Goal: Task Accomplishment & Management: Manage account settings

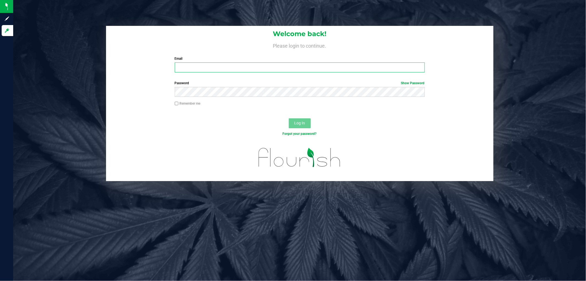
click at [245, 70] on input "Email" at bounding box center [300, 67] width 250 height 10
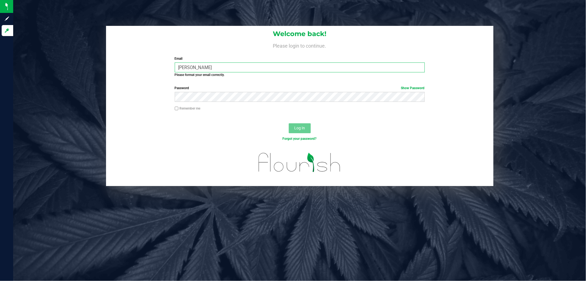
click at [249, 67] on input "[PERSON_NAME]" at bounding box center [300, 67] width 250 height 10
type input "p"
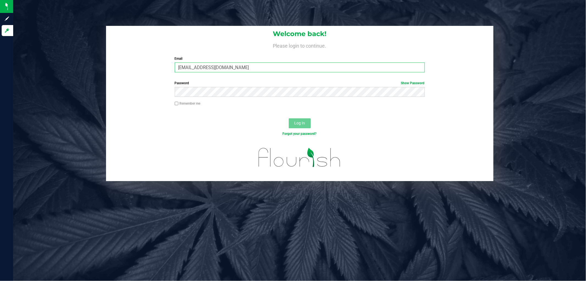
click at [175, 97] on div at bounding box center [175, 97] width 0 height 0
type input "[EMAIL_ADDRESS][DOMAIN_NAME]"
click at [420, 124] on div "Log In" at bounding box center [300, 125] width 388 height 18
click at [137, 106] on div "Remember me" at bounding box center [300, 106] width 388 height 10
click at [289, 118] on button "Log In" at bounding box center [300, 123] width 22 height 10
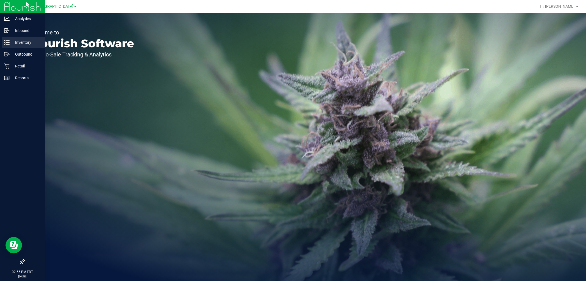
click at [4, 43] on icon at bounding box center [6, 42] width 5 height 5
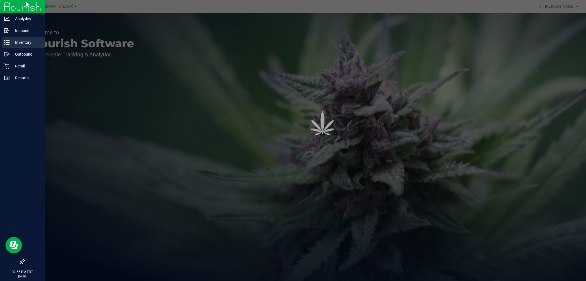
click at [29, 32] on p "Inbound" at bounding box center [26, 30] width 33 height 7
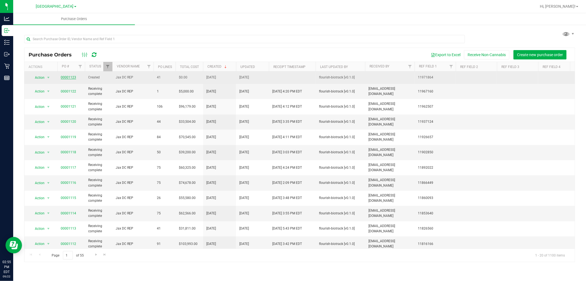
click at [73, 78] on link "00001123" at bounding box center [68, 77] width 15 height 4
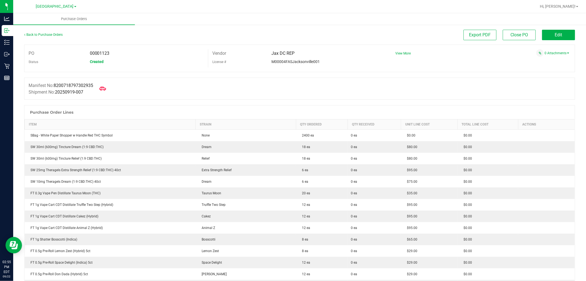
click at [101, 94] on div at bounding box center [102, 88] width 11 height 13
click at [104, 90] on icon at bounding box center [102, 89] width 7 height 4
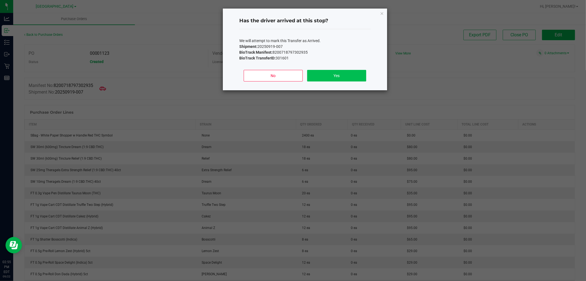
click at [344, 80] on button "Yes" at bounding box center [336, 76] width 59 height 12
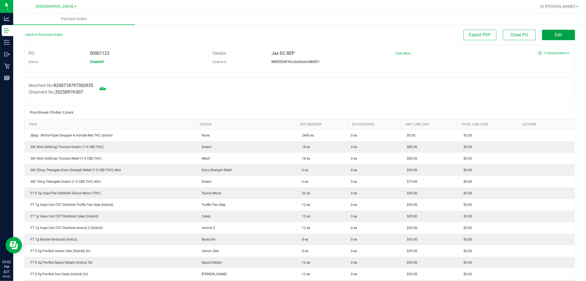
click at [557, 37] on span "Edit" at bounding box center [558, 34] width 7 height 5
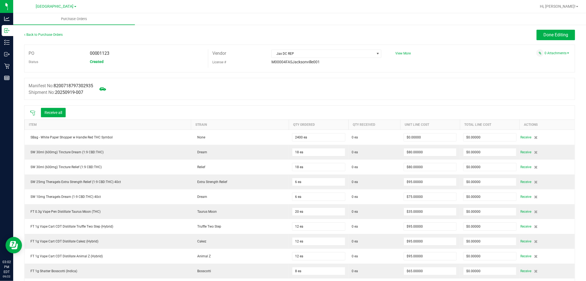
click at [30, 113] on icon at bounding box center [32, 112] width 5 height 5
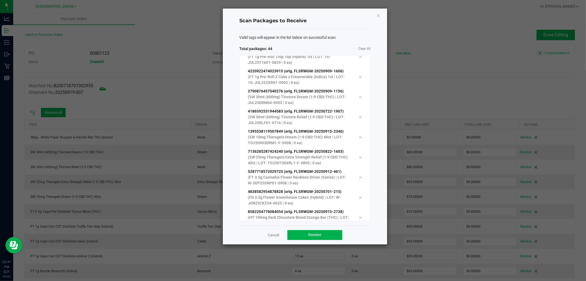
scroll to position [712, 0]
click at [329, 237] on button "Receive" at bounding box center [314, 235] width 55 height 10
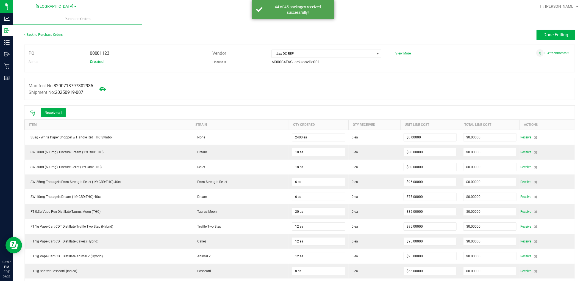
click at [53, 118] on div "Receive all" at bounding box center [47, 113] width 41 height 12
click at [53, 115] on button "Receive all" at bounding box center [53, 112] width 25 height 9
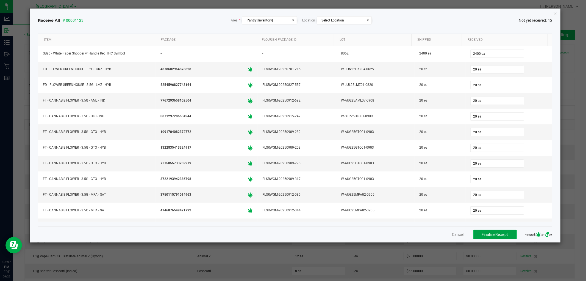
click at [502, 236] on span "Finalize Receipt" at bounding box center [495, 234] width 26 height 4
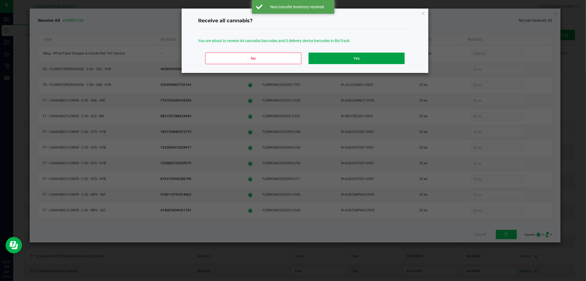
click at [366, 59] on button "Yes" at bounding box center [357, 58] width 96 height 12
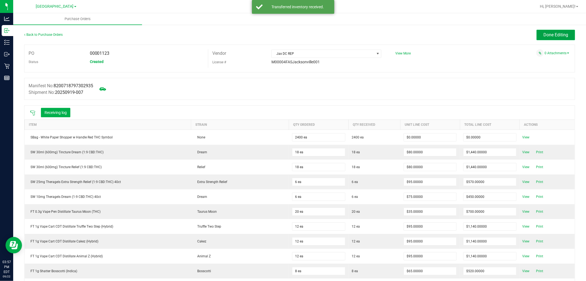
click at [547, 34] on span "Done Editing" at bounding box center [556, 34] width 25 height 5
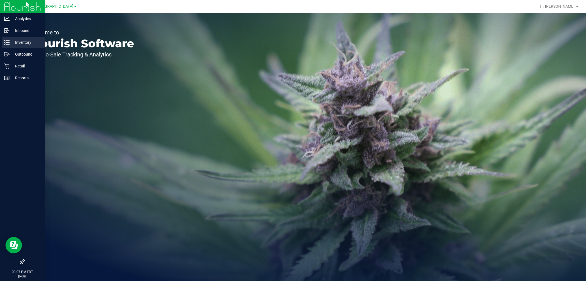
click at [11, 41] on p "Inventory" at bounding box center [26, 42] width 33 height 7
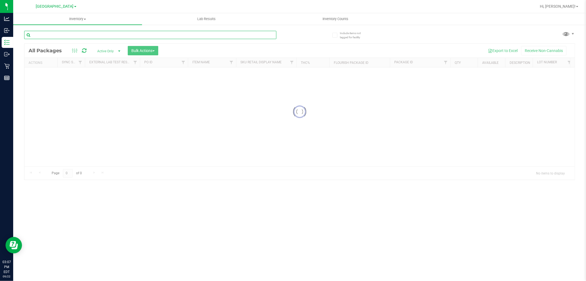
click at [84, 37] on input "text" at bounding box center [150, 35] width 252 height 8
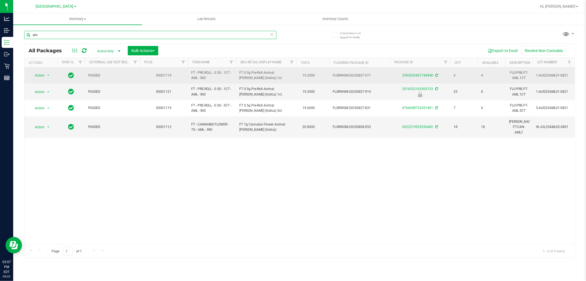
type input "a"
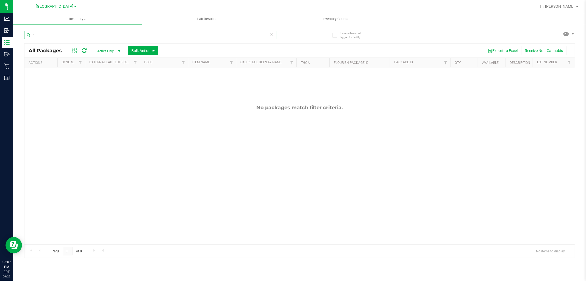
type input "d"
type input "g"
type input "m"
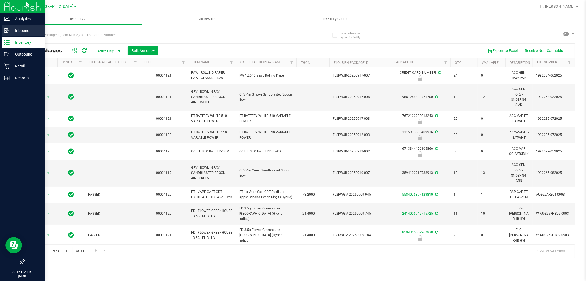
click at [13, 29] on p "Inbound" at bounding box center [26, 30] width 33 height 7
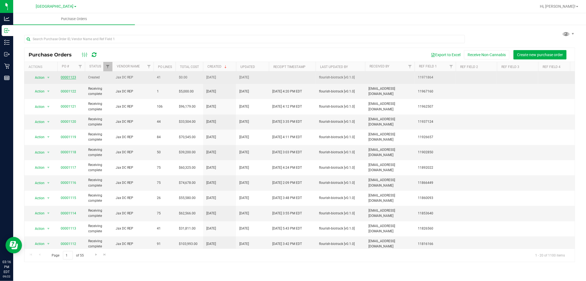
click at [69, 76] on link "00001123" at bounding box center [68, 77] width 15 height 4
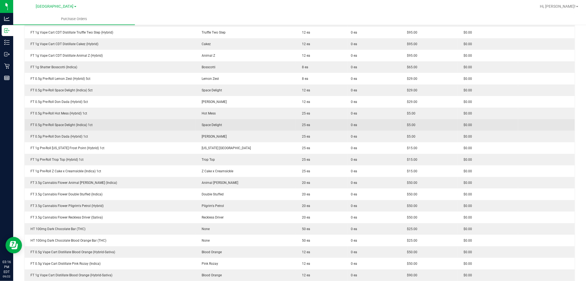
scroll to position [183, 0]
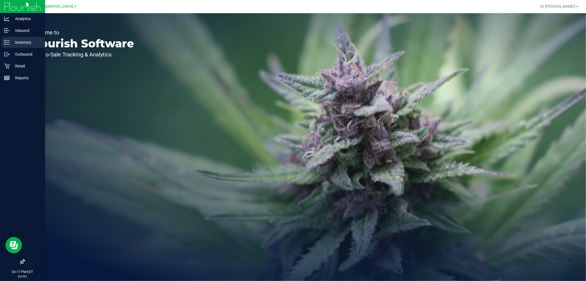
click at [8, 46] on div "Inventory" at bounding box center [23, 42] width 43 height 11
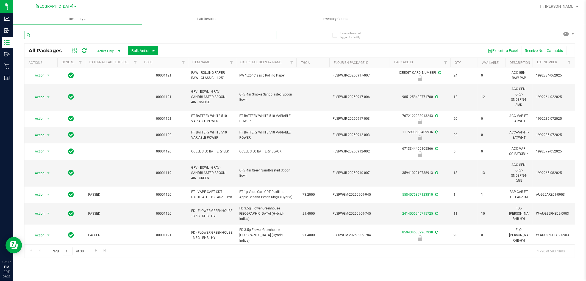
click at [79, 32] on input "text" at bounding box center [150, 35] width 252 height 8
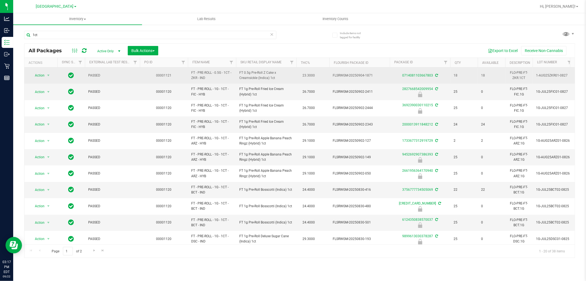
drag, startPoint x: 197, startPoint y: 77, endPoint x: 188, endPoint y: 70, distance: 11.2
click at [188, 70] on td "FT - PRE-ROLL - 0.5G - 1CT - ZKR - IND" at bounding box center [212, 75] width 48 height 16
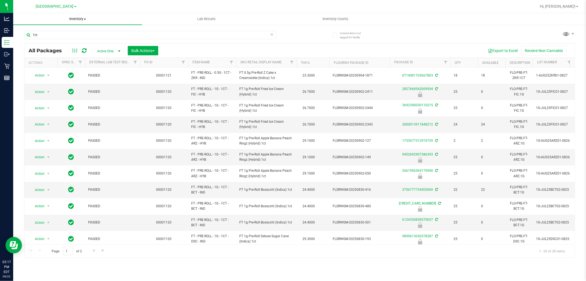
copy span "FT - PRE-ROLL - 0.5G - 1CT - ZKR"
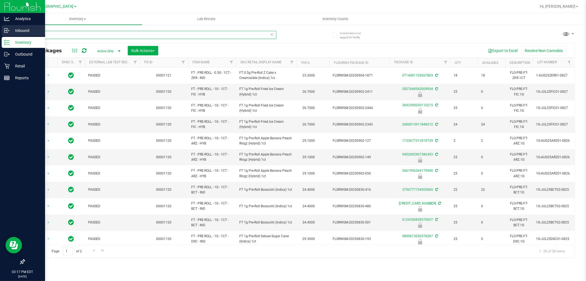
drag, startPoint x: 107, startPoint y: 35, endPoint x: 0, endPoint y: 34, distance: 107.2
click at [0, 34] on div "Analytics Inbound Inventory Outbound Retail Reports 03:17 PM EDT 09/22/2025 09/…" at bounding box center [293, 140] width 586 height 281
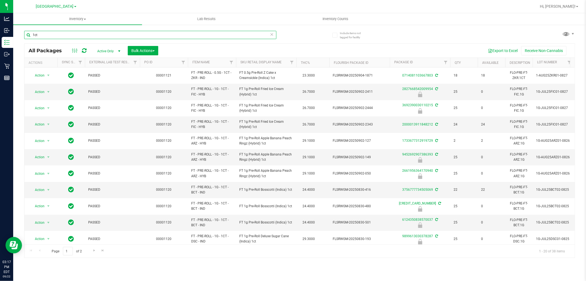
paste input "FT - PRE-ROLL - 0.5G - 1CT - ZKR"
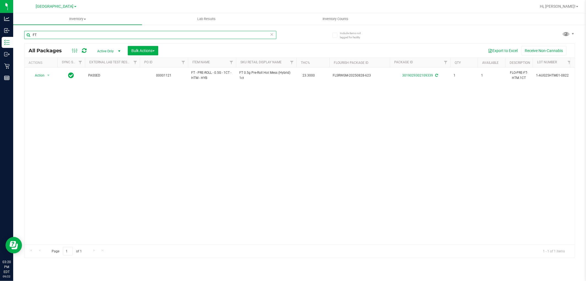
type input "F"
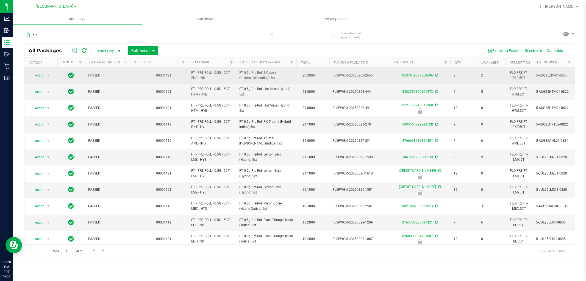
drag, startPoint x: 197, startPoint y: 79, endPoint x: 190, endPoint y: 70, distance: 10.9
click at [190, 70] on td "FT - PRE-ROLL - 0.5G - 5CT - ZKR - IND" at bounding box center [212, 75] width 48 height 16
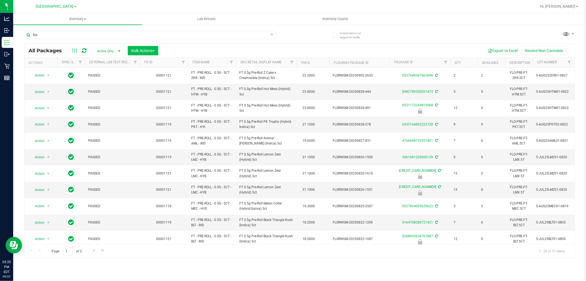
copy span "FT - PRE-ROLL - 0.5G - 5CT - ZKR"
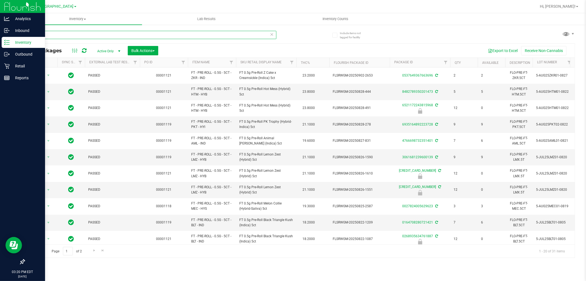
drag, startPoint x: 118, startPoint y: 31, endPoint x: 1, endPoint y: 45, distance: 118.4
click at [1, 45] on div "Analytics Inbound Inventory Outbound Retail Reports 03:20 PM EDT 09/22/2025 09/…" at bounding box center [293, 140] width 586 height 281
paste input "FT - PRE-ROLL - 0.5G - 5CT - ZKR"
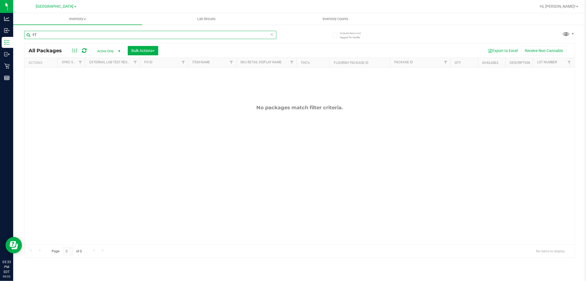
type input "F"
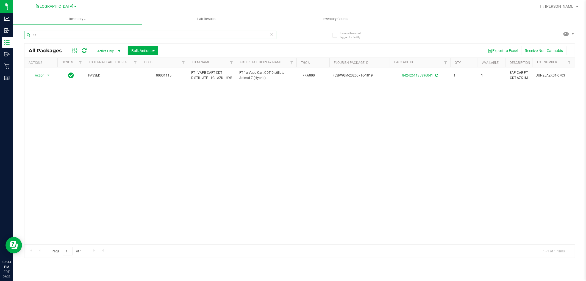
type input "a"
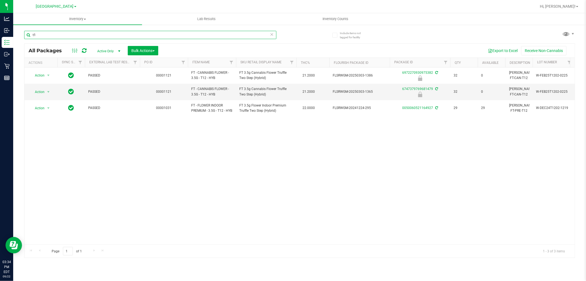
type input "t"
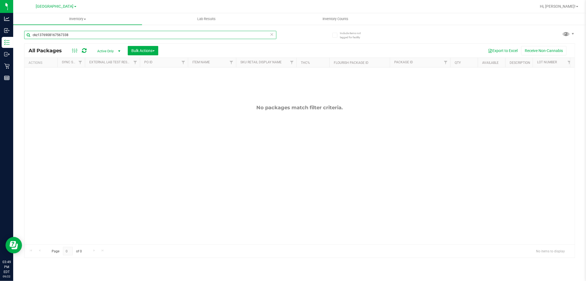
drag, startPoint x: 119, startPoint y: 37, endPoint x: 98, endPoint y: 5, distance: 38.9
click at [0, 19] on div "Analytics Inbound Inventory Outbound Retail Reports 03:49 PM EDT 09/22/2025 09/…" at bounding box center [293, 140] width 586 height 281
type input "r"
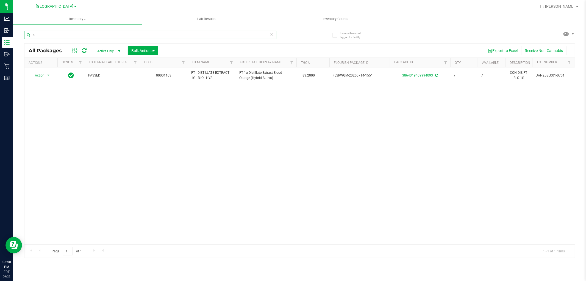
type input "b"
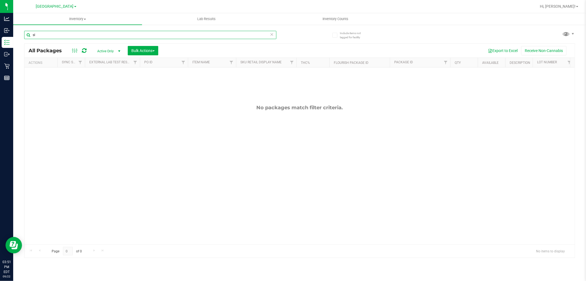
type input "s"
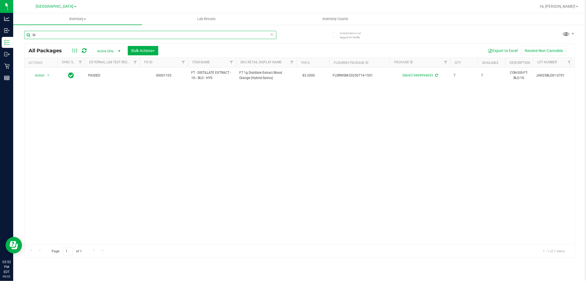
type input "b"
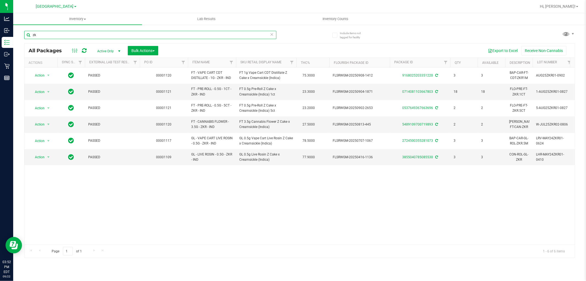
type input "z"
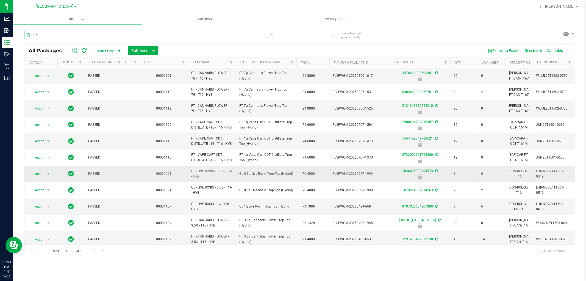
scroll to position [23, 0]
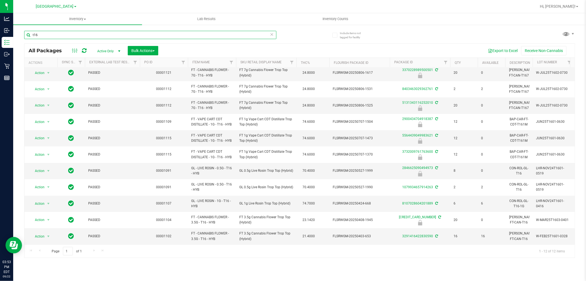
drag, startPoint x: 56, startPoint y: 35, endPoint x: 23, endPoint y: 35, distance: 32.4
click at [23, 35] on div "Include items not tagged for facility t16 All Packages Active Only Active Only …" at bounding box center [299, 108] width 573 height 168
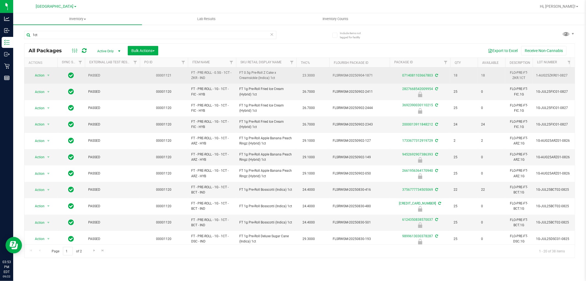
drag, startPoint x: 197, startPoint y: 79, endPoint x: 190, endPoint y: 72, distance: 9.3
click at [190, 72] on td "FT - PRE-ROLL - 0.5G - 1CT - ZKR - IND" at bounding box center [212, 75] width 48 height 16
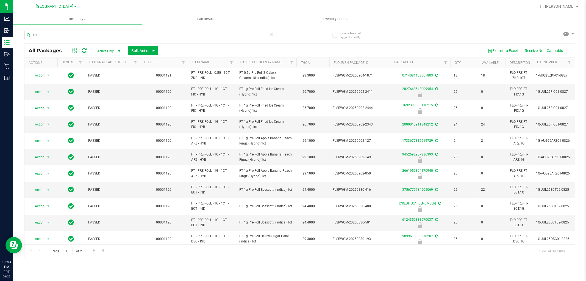
copy span "FT - PRE-ROLL - 0.5G - 1CT - ZKR"
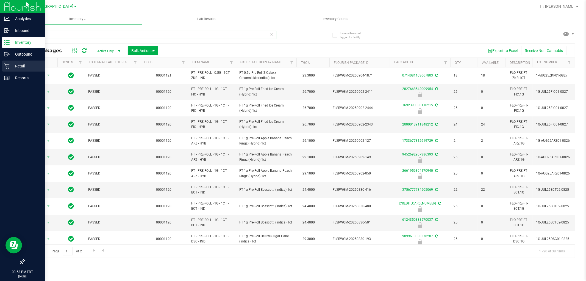
click at [0, 61] on div "Analytics Inbound Inventory Outbound Retail Reports 03:53 PM EDT 09/22/2025 09/…" at bounding box center [293, 140] width 586 height 281
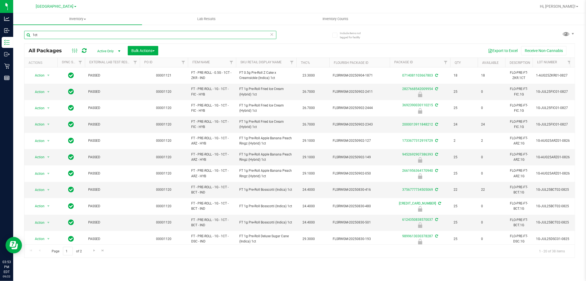
paste input "FT - PRE-ROLL - 0.5G - 1CT - ZKR"
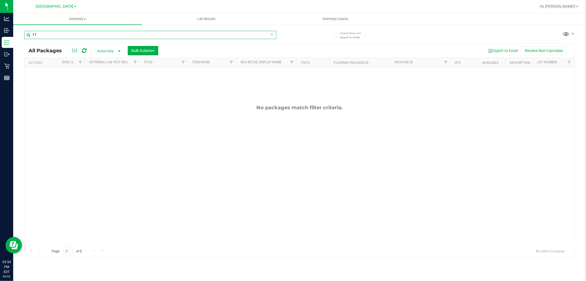
type input "F"
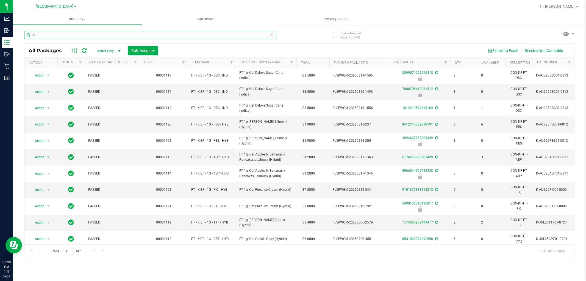
type input "k"
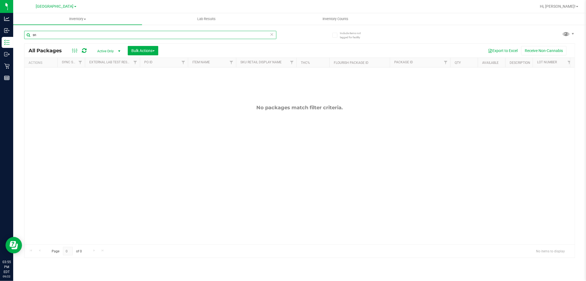
type input "s"
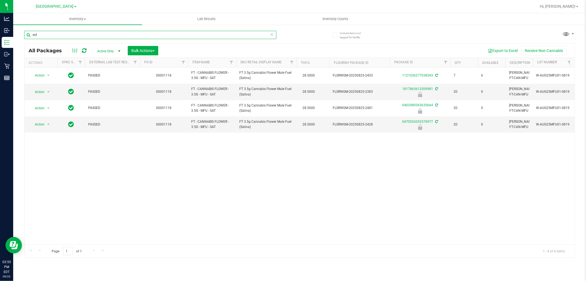
type input "m"
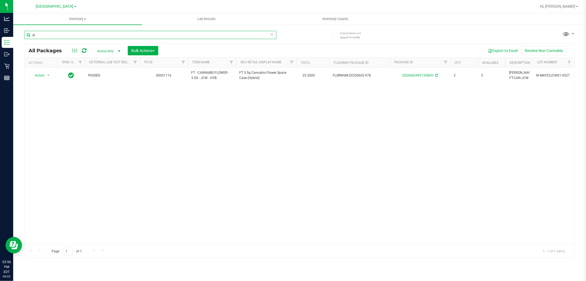
type input "j"
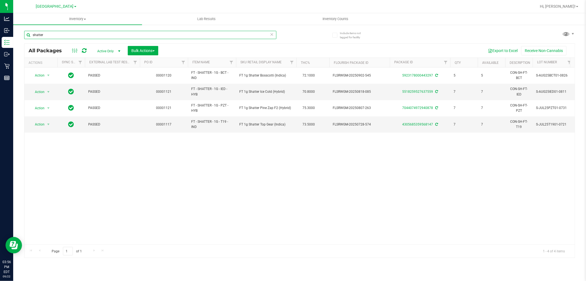
type input "shatter"
click at [271, 33] on icon at bounding box center [272, 34] width 4 height 7
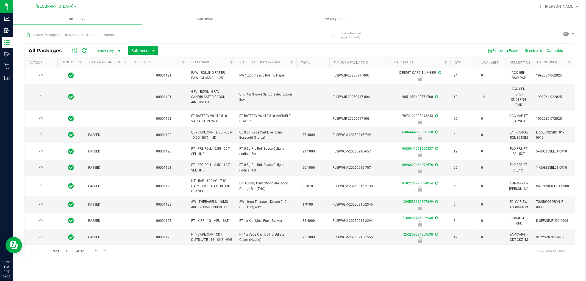
type input "2026-03-16"
click at [145, 51] on span "Bulk Actions" at bounding box center [142, 50] width 23 height 4
click at [150, 102] on span "Lock/Unlock packages" at bounding box center [150, 103] width 38 height 4
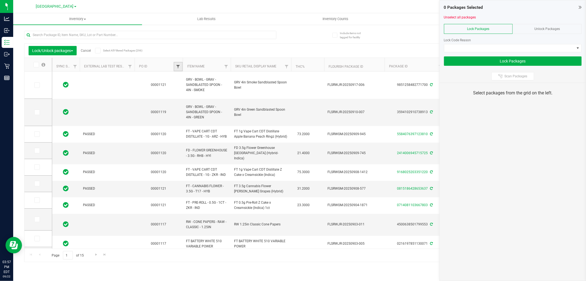
click at [179, 65] on span "Filter" at bounding box center [178, 66] width 4 height 4
drag, startPoint x: 184, startPoint y: 78, endPoint x: 182, endPoint y: 76, distance: 3.1
click at [184, 78] on input "text" at bounding box center [205, 78] width 57 height 8
type input "1123"
click at [177, 87] on button "Filter" at bounding box center [190, 93] width 26 height 12
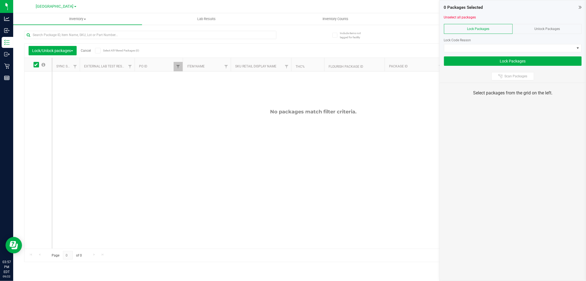
click at [537, 30] on span "Unlock Packages" at bounding box center [548, 29] width 26 height 4
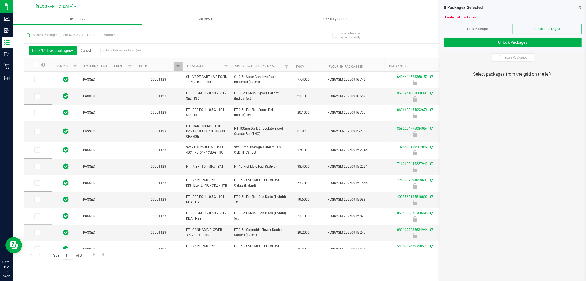
click at [579, 7] on icon at bounding box center [580, 6] width 3 height 5
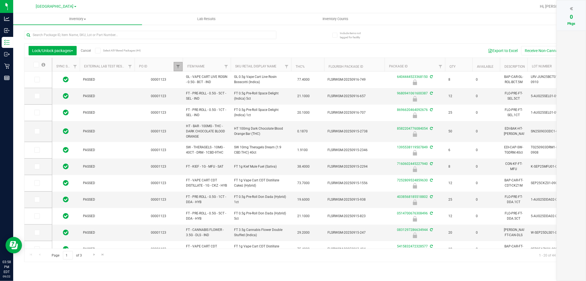
click at [174, 69] on link "Filter" at bounding box center [178, 66] width 9 height 9
click at [230, 92] on button "Clear" at bounding box center [220, 93] width 26 height 12
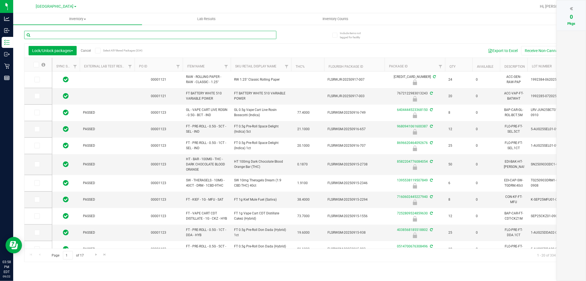
click at [193, 35] on input "text" at bounding box center [150, 35] width 252 height 8
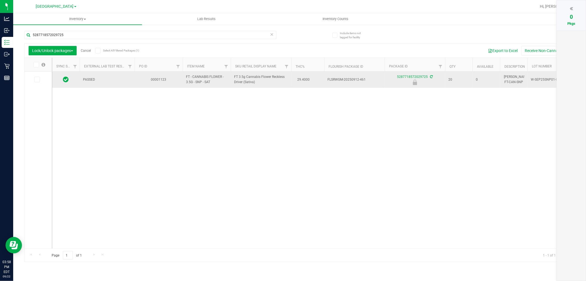
drag, startPoint x: 202, startPoint y: 81, endPoint x: 186, endPoint y: 76, distance: 17.6
click at [186, 76] on td "FT - CANNABIS FLOWER - 3.5G - SNP - SAT" at bounding box center [207, 79] width 48 height 16
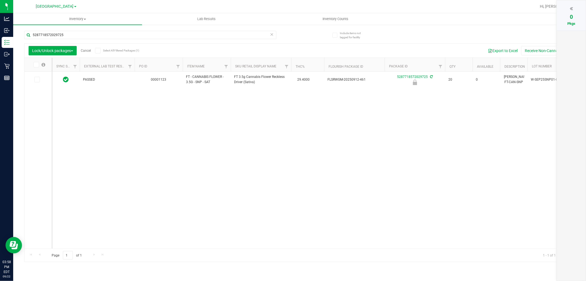
copy span "FT - CANNABIS FLOWER - 3.5G - SNP"
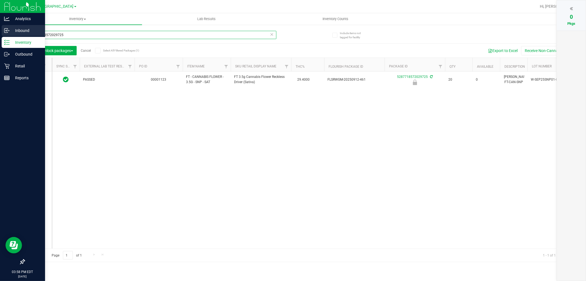
drag, startPoint x: 77, startPoint y: 32, endPoint x: 8, endPoint y: 31, distance: 69.5
click at [0, 31] on div "Analytics Inbound Inventory Outbound Retail Reports 03:58 PM EDT 09/22/2025 09/…" at bounding box center [293, 140] width 586 height 281
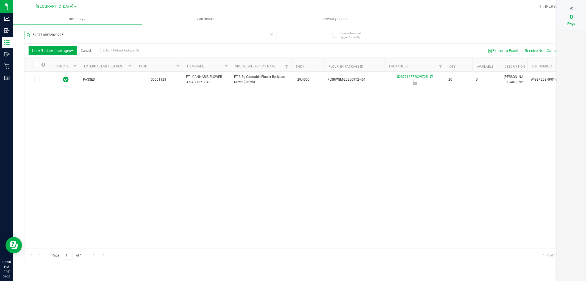
paste input "FT - CANNABIS FLOWER - 3.5G - SNP"
type input "FT - CANNABIS FLOWER - 3.5G - SNP"
click at [36, 79] on icon at bounding box center [37, 79] width 4 height 0
click at [0, 0] on input "checkbox" at bounding box center [0, 0] width 0 height 0
click at [574, 9] on div at bounding box center [572, 8] width 18 height 8
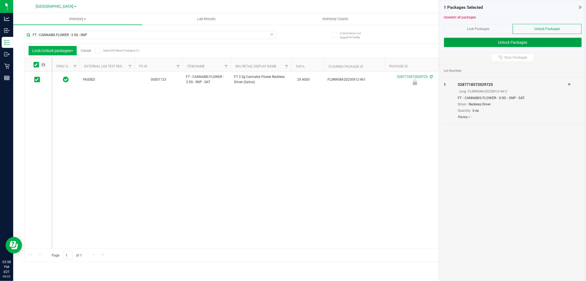
click at [530, 40] on button "Unlock Packages" at bounding box center [513, 42] width 138 height 9
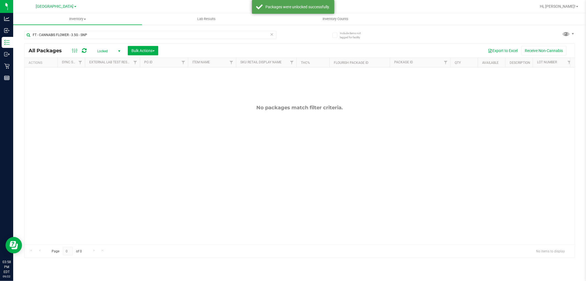
click at [120, 51] on span "select" at bounding box center [119, 51] width 4 height 4
click at [110, 62] on li "Active Only" at bounding box center [108, 60] width 30 height 8
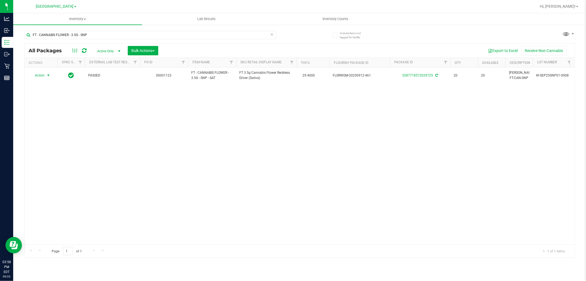
click at [43, 74] on span "Action" at bounding box center [37, 75] width 15 height 8
click at [48, 124] on li "Lock package" at bounding box center [51, 125] width 43 height 8
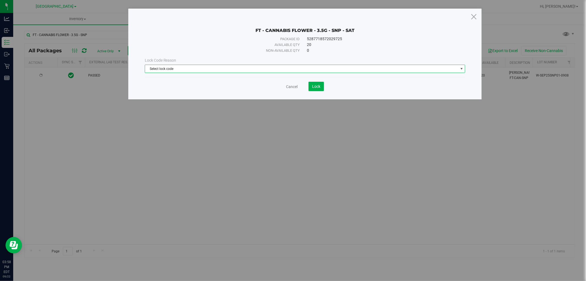
click at [394, 66] on span "Select lock code" at bounding box center [301, 69] width 313 height 8
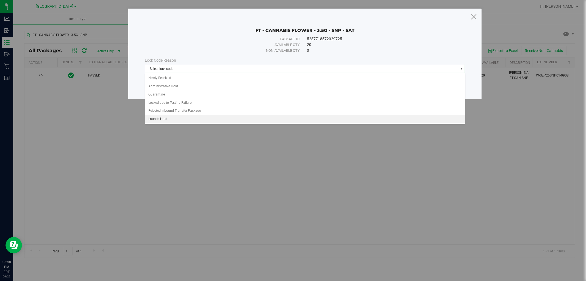
click at [186, 117] on li "Launch Hold" at bounding box center [305, 119] width 320 height 8
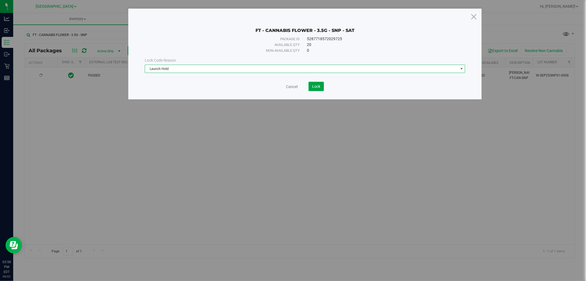
click at [318, 84] on span "Lock" at bounding box center [316, 86] width 8 height 4
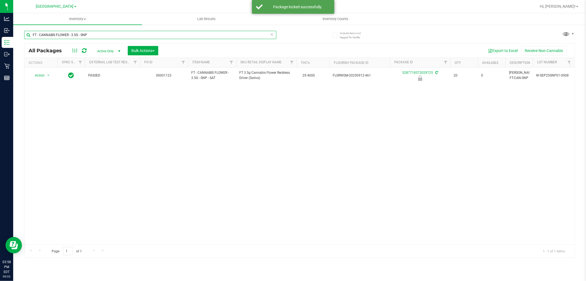
drag, startPoint x: 115, startPoint y: 34, endPoint x: 81, endPoint y: 34, distance: 34.1
click at [81, 34] on input "FT - CANNABIS FLOWER - 3.5G - SNP" at bounding box center [150, 35] width 252 height 8
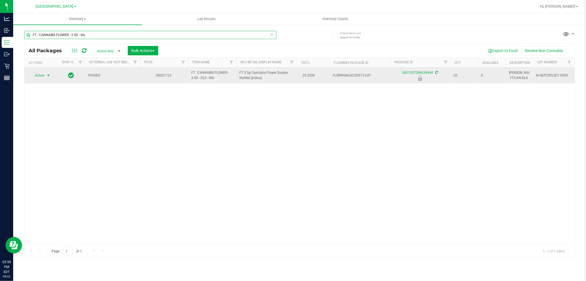
type input "FT - CANNABIS FLOWER - 3.5G - dls"
click at [51, 75] on span "select" at bounding box center [48, 75] width 7 height 8
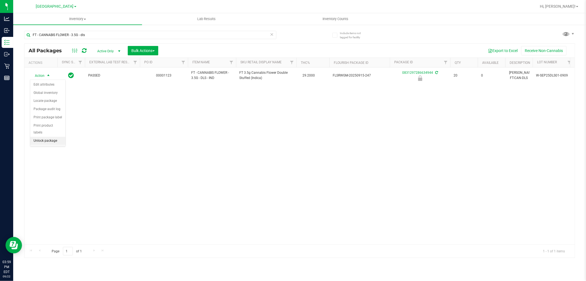
click at [51, 140] on li "Unlock package" at bounding box center [47, 141] width 35 height 8
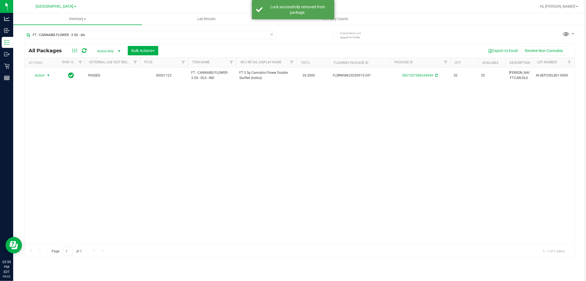
click at [46, 78] on span "select" at bounding box center [48, 75] width 7 height 8
click at [49, 128] on li "Lock package" at bounding box center [51, 125] width 43 height 8
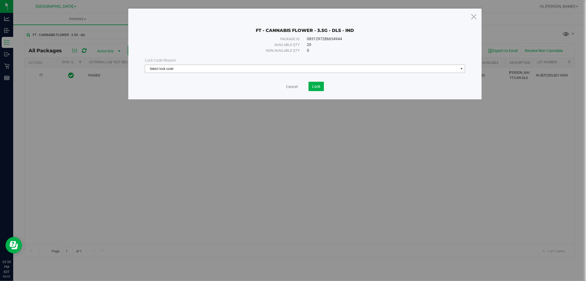
click at [436, 71] on span "Select lock code" at bounding box center [301, 69] width 313 height 8
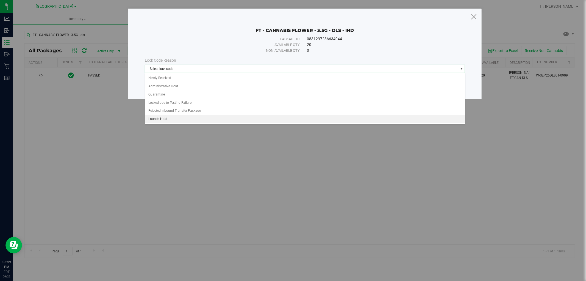
click at [348, 121] on li "Launch Hold" at bounding box center [305, 119] width 320 height 8
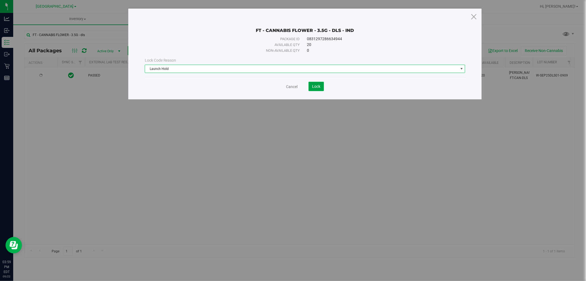
click at [317, 89] on button "Lock" at bounding box center [316, 86] width 15 height 9
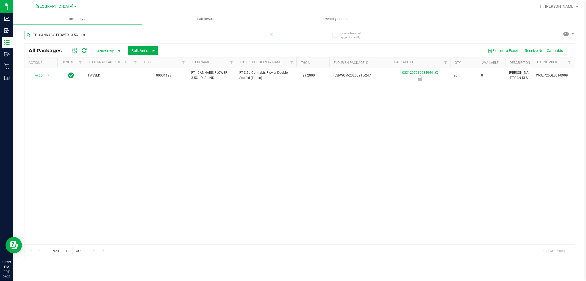
drag, startPoint x: 104, startPoint y: 32, endPoint x: 80, endPoint y: 33, distance: 23.4
click at [80, 33] on input "FT - CANNABIS FLOWER - 3.5G - dls" at bounding box center [150, 35] width 252 height 8
type input "FT - CANNABIS FLOWER - 3.5G - pgp"
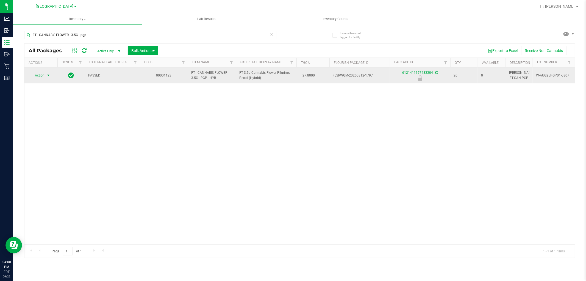
click at [42, 78] on span "Action" at bounding box center [37, 75] width 15 height 8
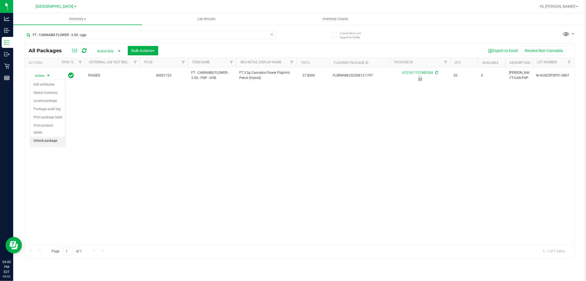
click at [52, 140] on li "Unlock package" at bounding box center [47, 141] width 35 height 8
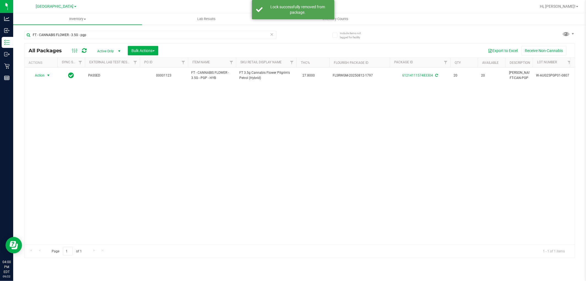
click at [43, 75] on span "Action" at bounding box center [37, 75] width 15 height 8
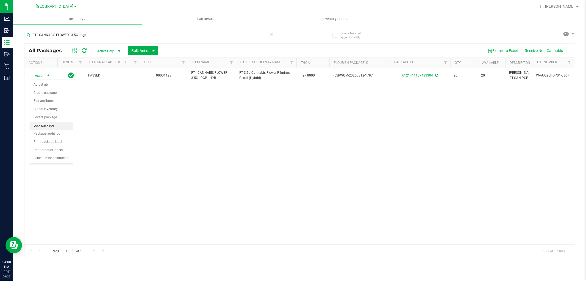
click at [49, 125] on li "Lock package" at bounding box center [51, 125] width 43 height 8
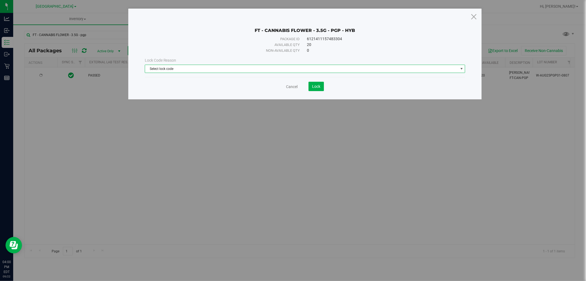
click at [297, 68] on span "Select lock code" at bounding box center [301, 69] width 313 height 8
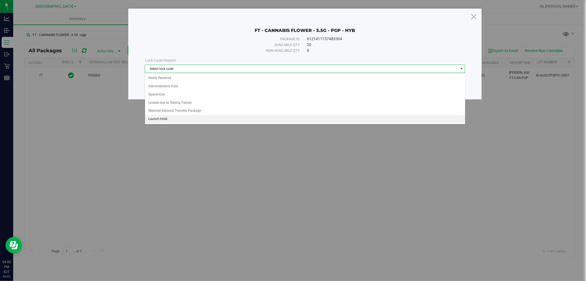
click at [253, 118] on li "Launch Hold" at bounding box center [305, 119] width 320 height 8
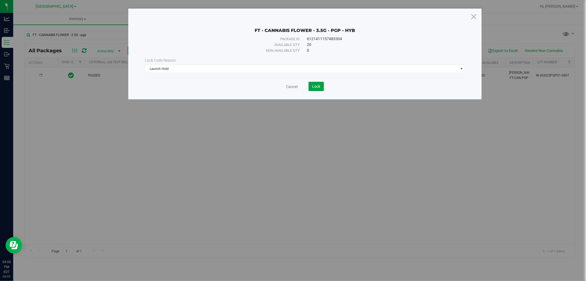
click at [315, 86] on span "Lock" at bounding box center [316, 86] width 8 height 4
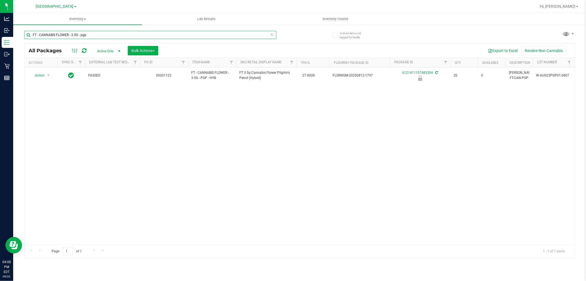
click at [101, 38] on input "FT - CANNABIS FLOWER - 3.5G - pgp" at bounding box center [150, 35] width 252 height 8
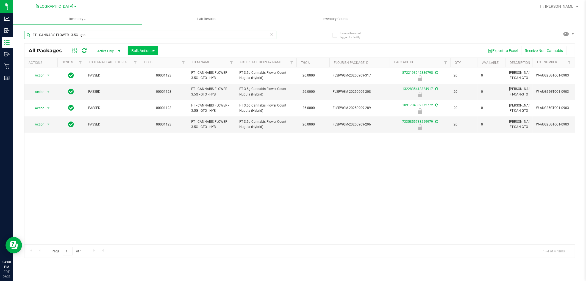
type input "FT - CANNABIS FLOWER - 3.5G - gto"
click at [139, 48] on button "Bulk Actions" at bounding box center [143, 50] width 31 height 9
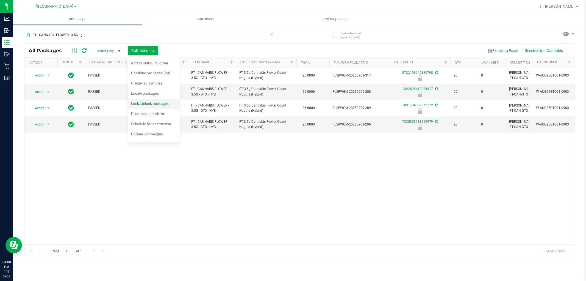
click at [150, 100] on div "Lock/Unlock packages" at bounding box center [153, 104] width 45 height 9
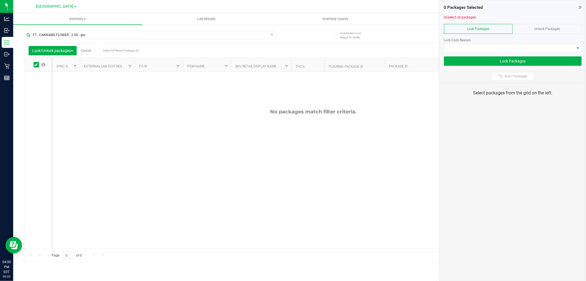
click at [532, 29] on div "Unlock Packages" at bounding box center [547, 29] width 69 height 10
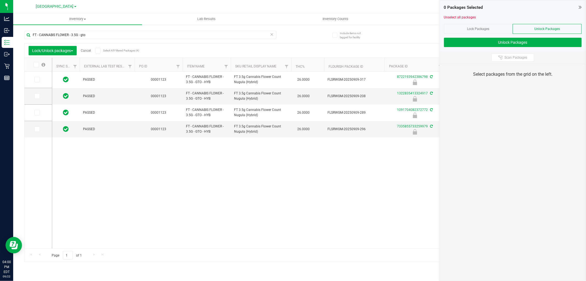
click at [34, 65] on icon at bounding box center [36, 65] width 4 height 0
click at [0, 0] on input "checkbox" at bounding box center [0, 0] width 0 height 0
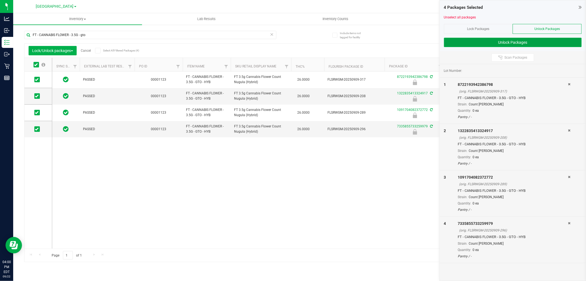
click at [507, 43] on button "Unlock Packages" at bounding box center [513, 42] width 138 height 9
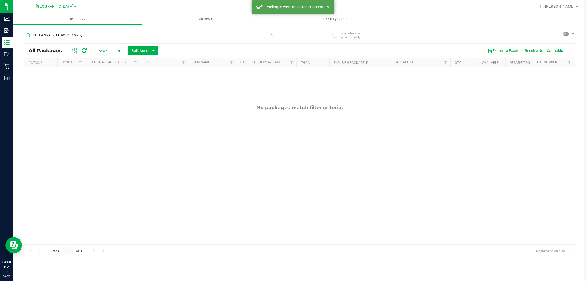
click at [115, 49] on span "Locked" at bounding box center [108, 51] width 30 height 8
click at [138, 52] on span "Bulk Actions" at bounding box center [142, 50] width 23 height 4
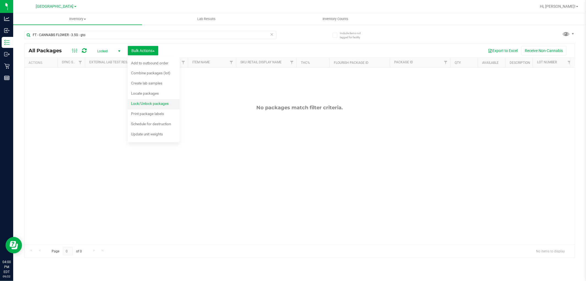
click at [161, 107] on div "Lock/Unlock packages" at bounding box center [153, 104] width 45 height 9
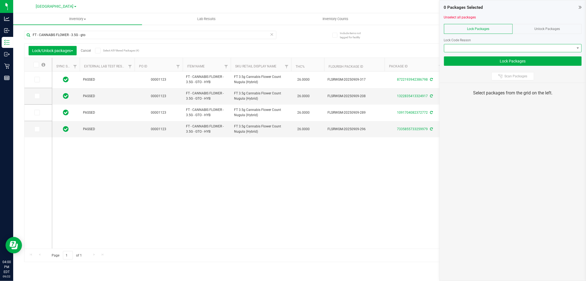
click at [549, 50] on span at bounding box center [509, 48] width 130 height 8
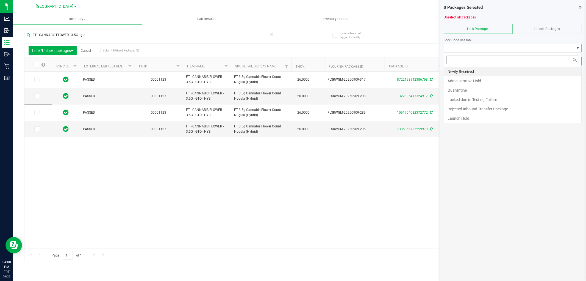
scroll to position [8, 138]
click at [489, 118] on li "Launch Hold" at bounding box center [512, 118] width 137 height 9
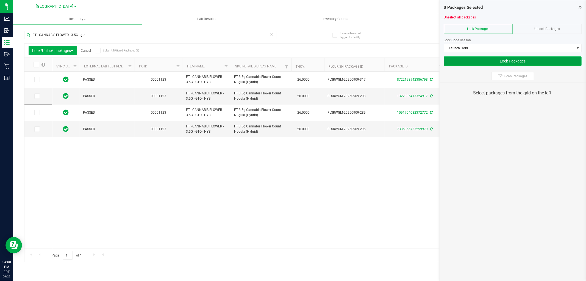
click at [521, 63] on button "Lock Packages" at bounding box center [513, 60] width 138 height 9
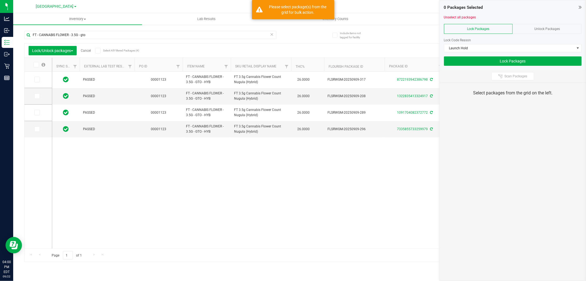
click at [38, 65] on span at bounding box center [36, 64] width 5 height 5
click at [0, 0] on input "checkbox" at bounding box center [0, 0] width 0 height 0
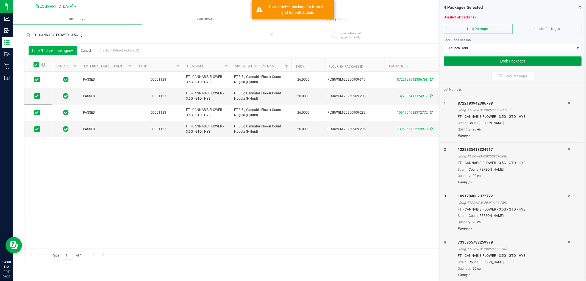
click at [491, 57] on button "Lock Packages" at bounding box center [513, 60] width 138 height 9
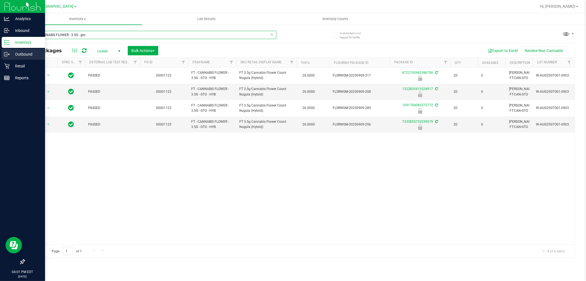
drag, startPoint x: 172, startPoint y: 32, endPoint x: 21, endPoint y: 51, distance: 152.0
click at [0, 42] on div "Analytics Inbound Inventory Outbound Retail Reports 04:01 PM EDT 09/22/2025 09/…" at bounding box center [293, 140] width 586 height 281
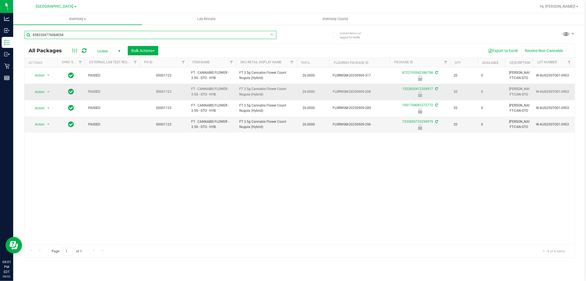
type input "8582204776084054"
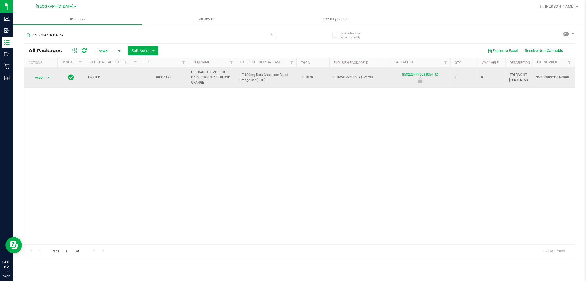
click at [37, 78] on span "Action" at bounding box center [37, 78] width 15 height 8
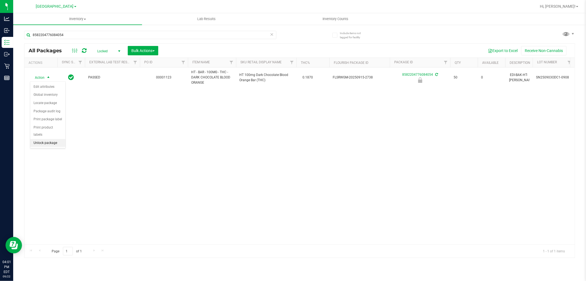
click at [48, 141] on li "Unlock package" at bounding box center [47, 143] width 35 height 8
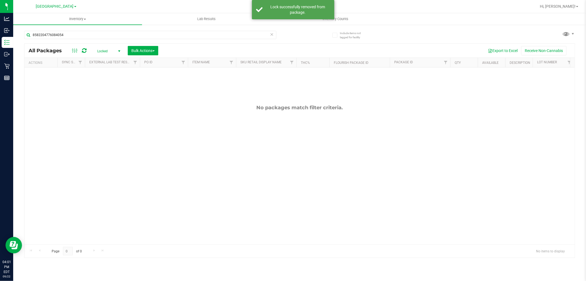
click at [110, 49] on span "Locked" at bounding box center [108, 51] width 30 height 8
click at [108, 61] on li "Active Only" at bounding box center [108, 60] width 30 height 8
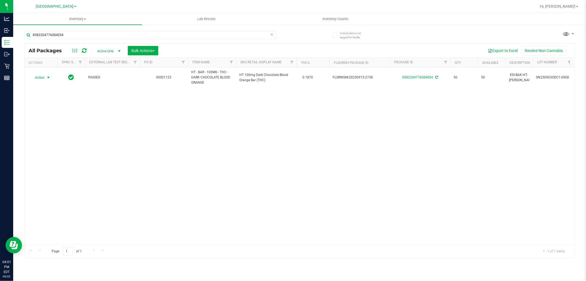
click at [42, 78] on span "Action" at bounding box center [37, 78] width 15 height 8
click at [53, 126] on li "Lock package" at bounding box center [51, 127] width 43 height 8
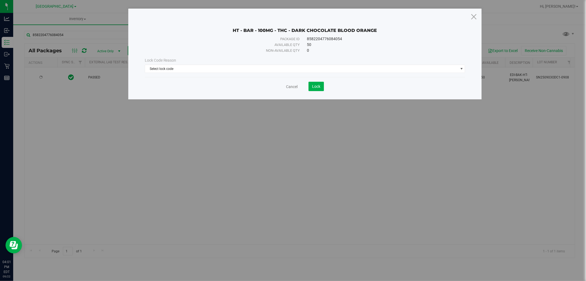
click at [337, 62] on div "Lock Code Reason" at bounding box center [305, 60] width 321 height 6
click at [337, 68] on span "Select lock code" at bounding box center [301, 69] width 313 height 8
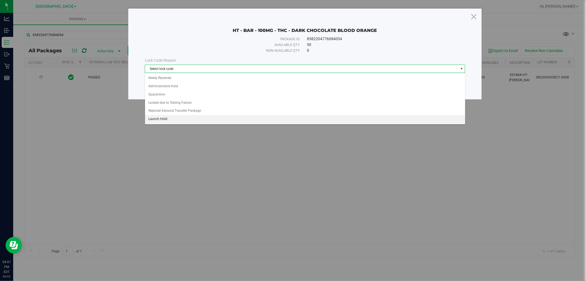
click at [245, 118] on li "Launch Hold" at bounding box center [305, 119] width 320 height 8
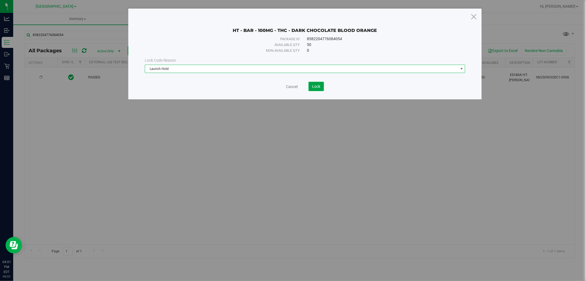
click at [321, 90] on button "Lock" at bounding box center [316, 86] width 15 height 9
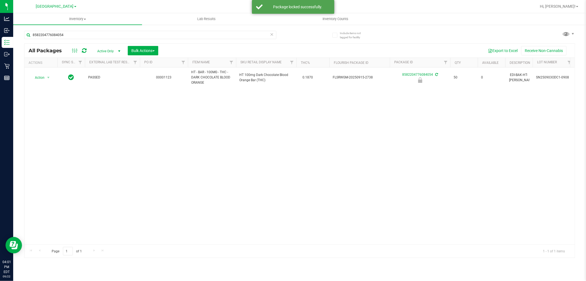
click at [273, 35] on icon at bounding box center [272, 34] width 4 height 7
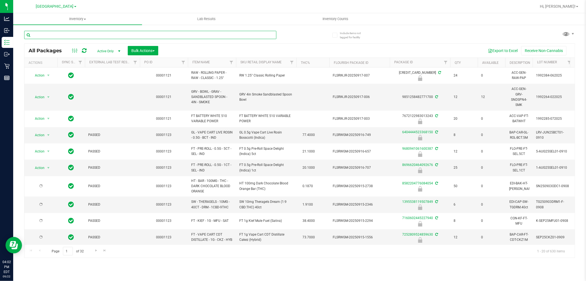
click at [272, 35] on input "text" at bounding box center [150, 35] width 252 height 8
type input "3750115791014963"
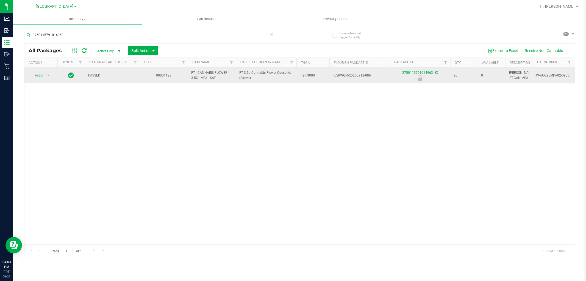
click at [40, 75] on span "Action" at bounding box center [37, 75] width 15 height 8
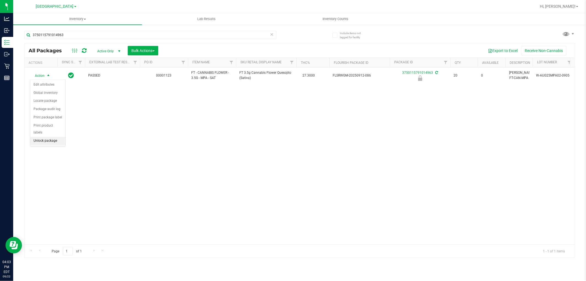
click at [38, 140] on li "Unlock package" at bounding box center [47, 141] width 35 height 8
click at [272, 33] on icon at bounding box center [272, 34] width 4 height 7
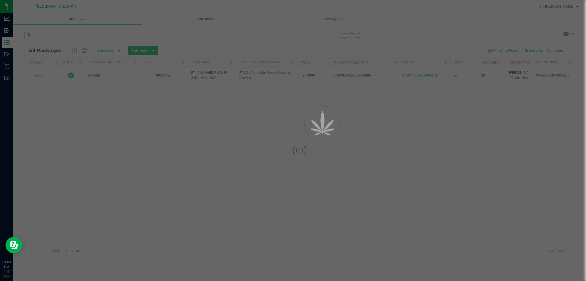
click at [265, 37] on input "text" at bounding box center [150, 35] width 252 height 8
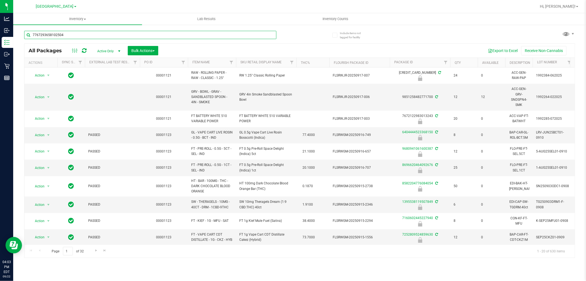
type input "7767293658102504"
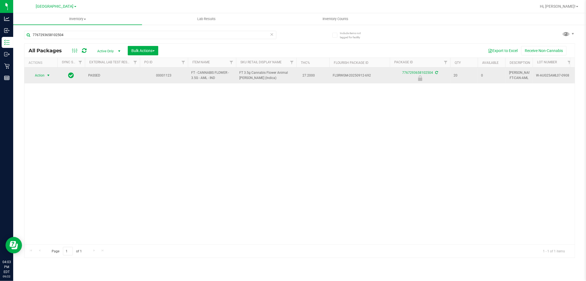
click at [48, 75] on span "select" at bounding box center [48, 75] width 4 height 4
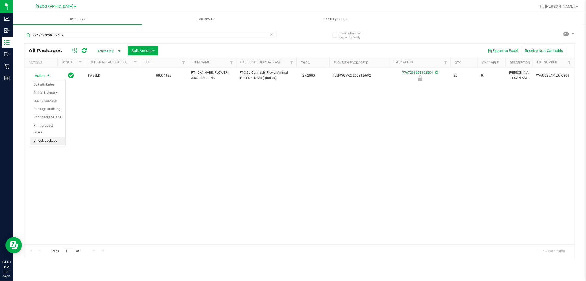
click at [51, 141] on li "Unlock package" at bounding box center [47, 141] width 35 height 8
click at [272, 34] on icon at bounding box center [272, 34] width 4 height 7
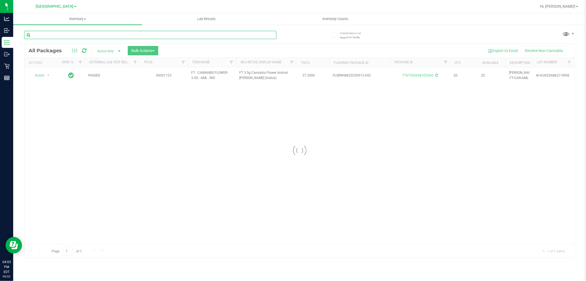
click at [257, 36] on input "text" at bounding box center [150, 35] width 252 height 8
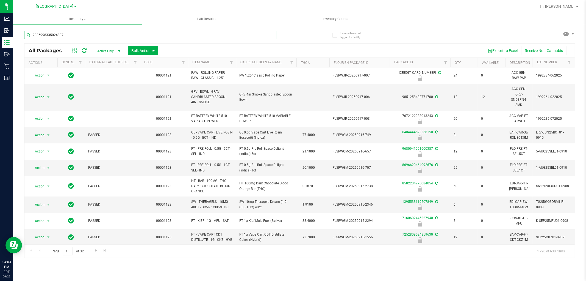
type input "2936998335024887"
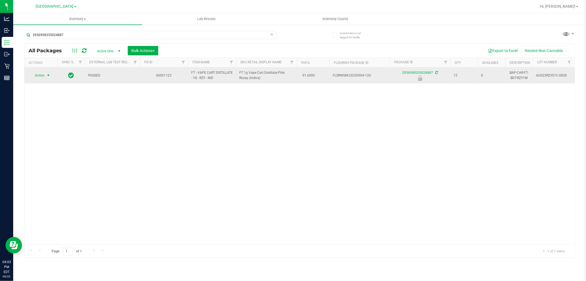
click at [48, 75] on span "select" at bounding box center [48, 75] width 4 height 4
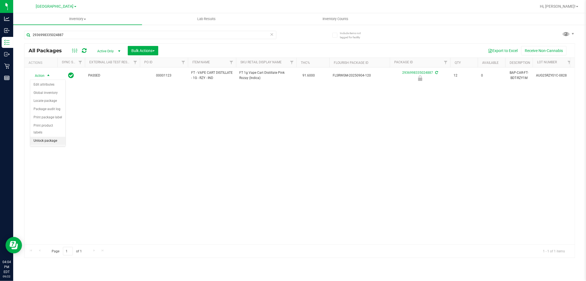
click at [40, 142] on li "Unlock package" at bounding box center [47, 141] width 35 height 8
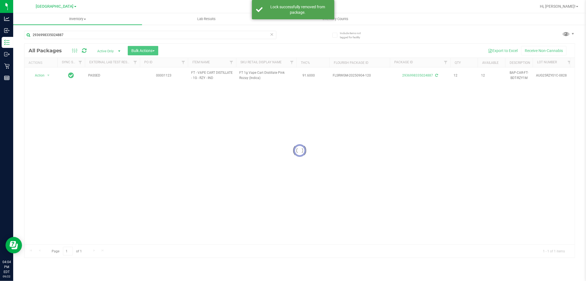
click at [271, 34] on icon at bounding box center [272, 34] width 4 height 7
click at [243, 34] on input "text" at bounding box center [150, 35] width 252 height 8
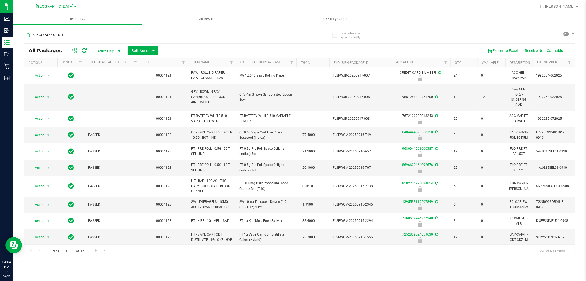
type input "6052437422979431"
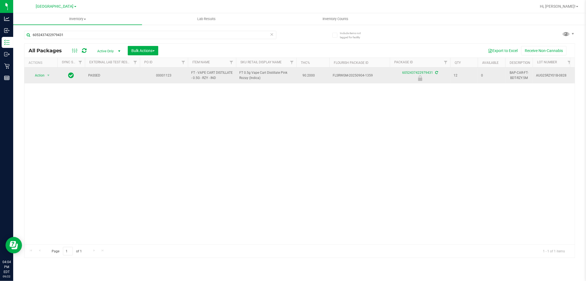
click at [40, 78] on span "Action" at bounding box center [37, 75] width 15 height 8
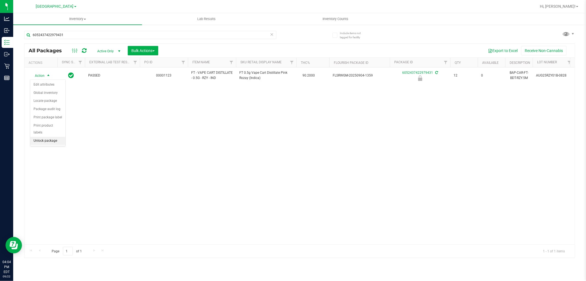
click at [40, 139] on li "Unlock package" at bounding box center [47, 141] width 35 height 8
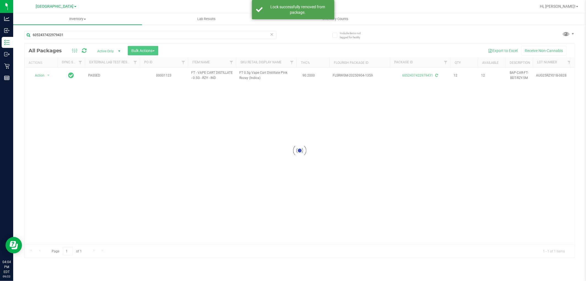
click at [272, 36] on icon at bounding box center [272, 34] width 4 height 7
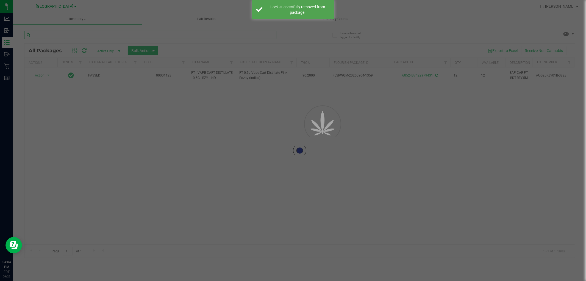
click at [237, 36] on input "text" at bounding box center [150, 35] width 252 height 8
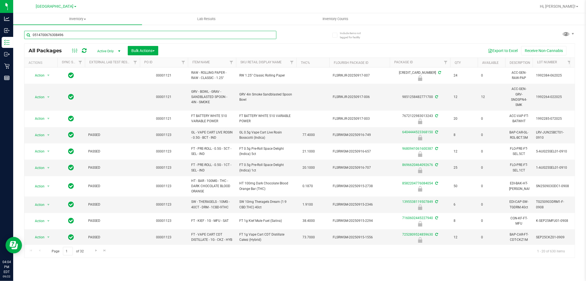
type input "0514700676308496"
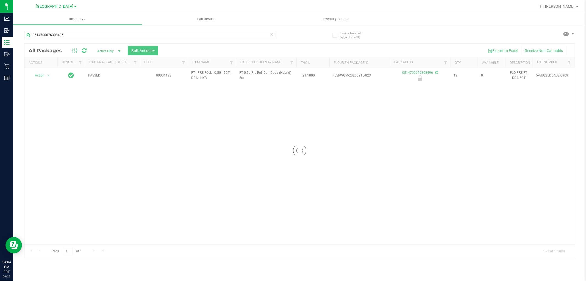
click at [43, 74] on div at bounding box center [299, 151] width 551 height 214
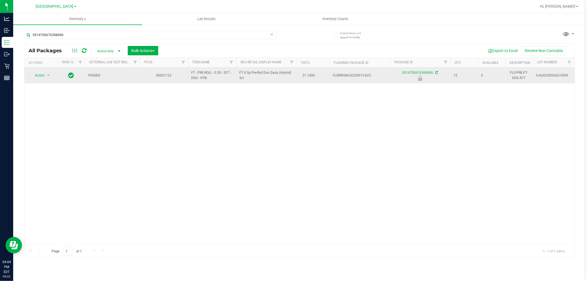
click at [39, 76] on span "Action" at bounding box center [37, 75] width 15 height 8
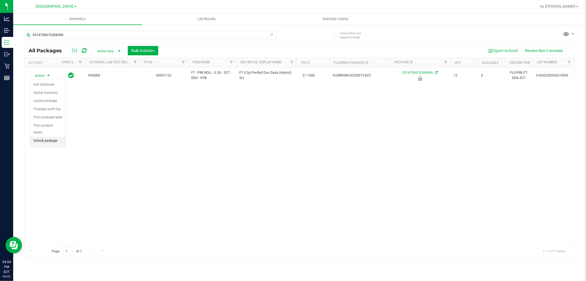
click at [39, 140] on li "Unlock package" at bounding box center [47, 141] width 35 height 8
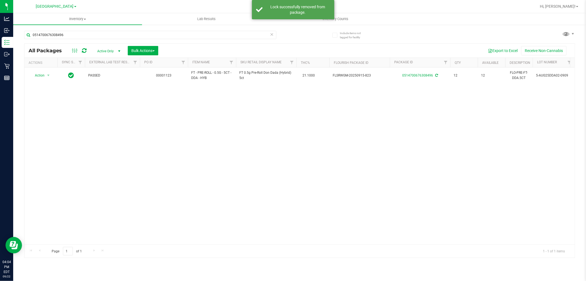
click at [272, 32] on icon at bounding box center [272, 34] width 4 height 7
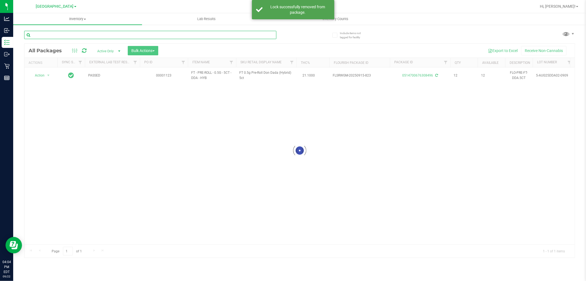
click at [236, 35] on input "text" at bounding box center [150, 35] width 252 height 8
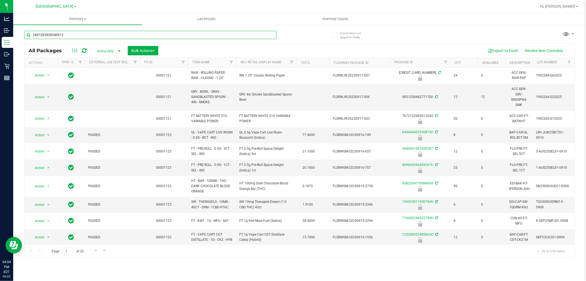
type input "2407203928340912"
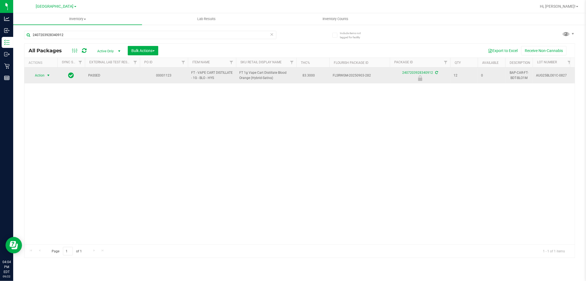
click at [48, 75] on span "select" at bounding box center [48, 75] width 4 height 4
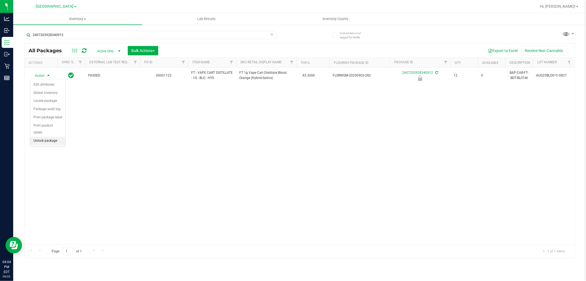
click at [40, 141] on li "Unlock package" at bounding box center [47, 141] width 35 height 8
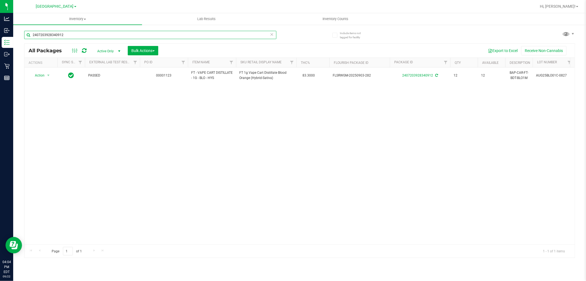
click at [266, 34] on input "2407203928340912" at bounding box center [150, 35] width 252 height 8
click at [276, 45] on div "All Packages Active Only Active Only Lab Samples Locked All External Internal B…" at bounding box center [299, 51] width 551 height 14
click at [272, 34] on icon at bounding box center [272, 34] width 4 height 7
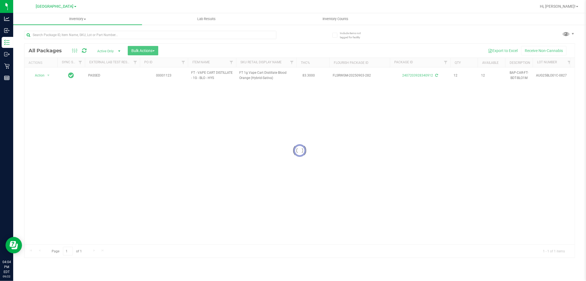
click at [262, 45] on div at bounding box center [299, 151] width 551 height 214
click at [254, 36] on input "text" at bounding box center [150, 35] width 252 height 8
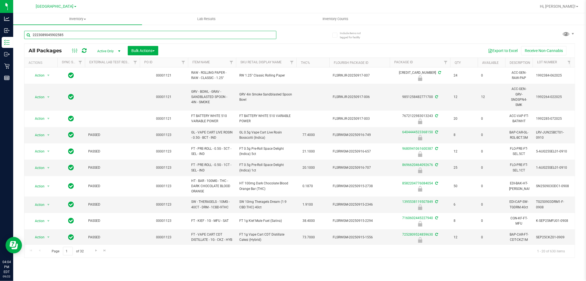
type input "2223089045902585"
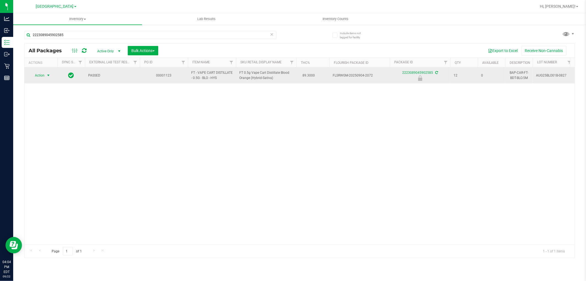
click at [47, 75] on span "select" at bounding box center [48, 75] width 4 height 4
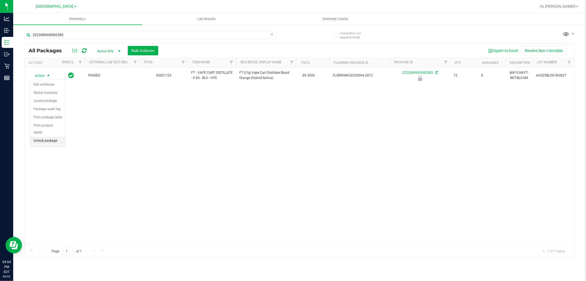
click at [42, 140] on li "Unlock package" at bounding box center [47, 141] width 35 height 8
click at [272, 33] on icon at bounding box center [272, 34] width 4 height 7
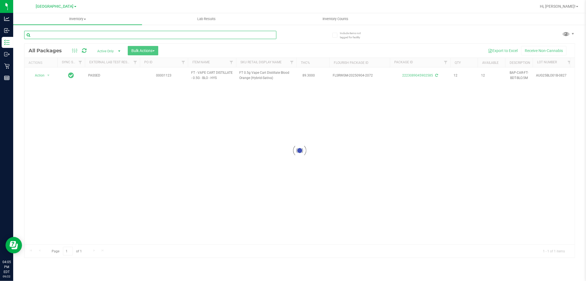
click at [262, 35] on input "text" at bounding box center [150, 35] width 252 height 8
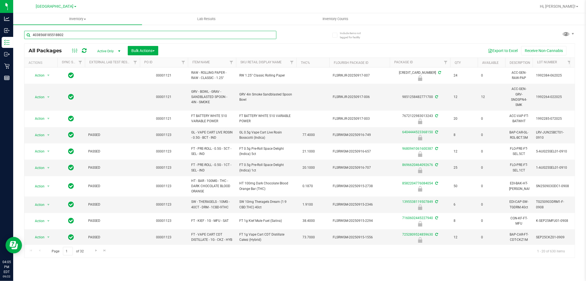
type input "4038568185518802"
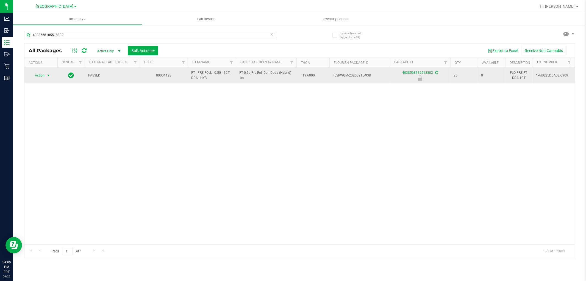
click at [47, 75] on span "select" at bounding box center [48, 75] width 4 height 4
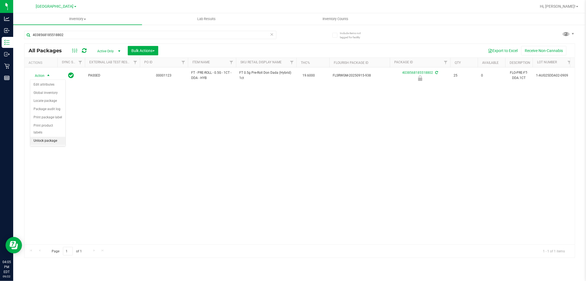
click at [38, 142] on li "Unlock package" at bounding box center [47, 141] width 35 height 8
click at [273, 36] on icon at bounding box center [272, 34] width 4 height 7
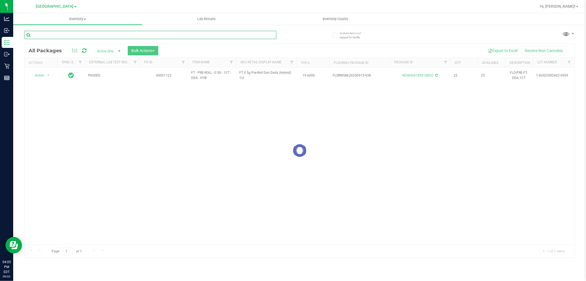
click at [251, 34] on input "text" at bounding box center [150, 35] width 252 height 8
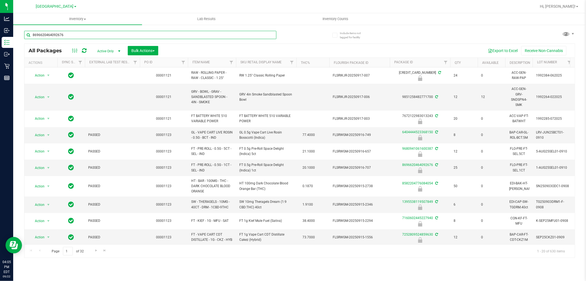
type input "8696620464092676"
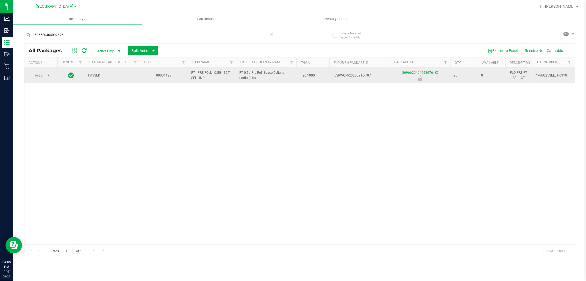
click at [48, 77] on span "select" at bounding box center [48, 75] width 4 height 4
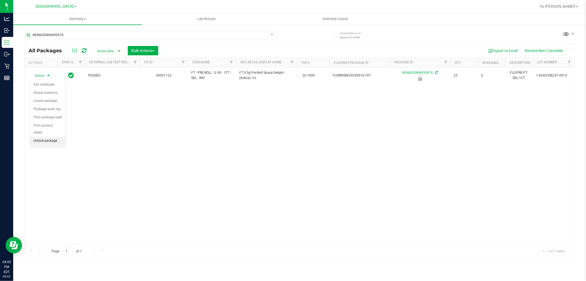
click at [40, 141] on li "Unlock package" at bounding box center [47, 141] width 35 height 8
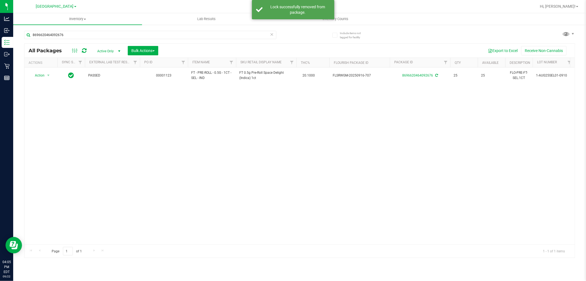
click at [273, 34] on icon at bounding box center [272, 34] width 4 height 7
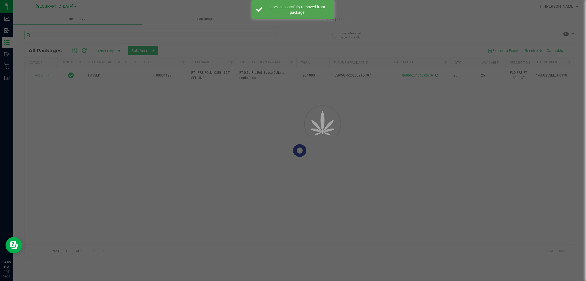
click at [270, 35] on input "text" at bounding box center [150, 35] width 252 height 8
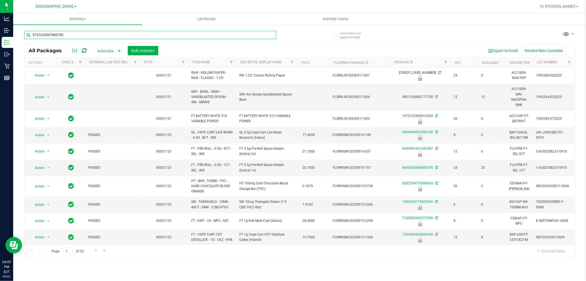
type input "9731024507860796"
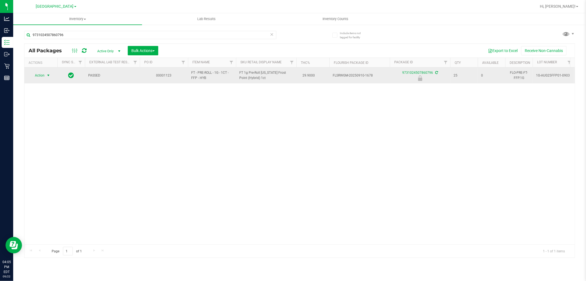
click at [48, 75] on span "select" at bounding box center [48, 75] width 4 height 4
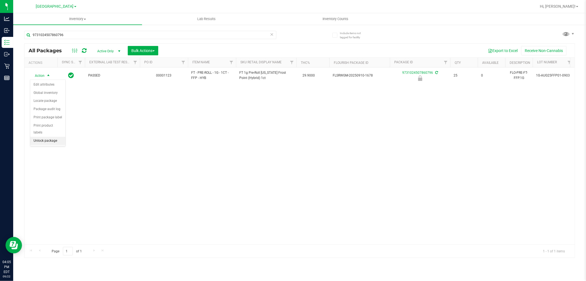
click at [43, 141] on li "Unlock package" at bounding box center [47, 141] width 35 height 8
click at [272, 34] on icon at bounding box center [272, 34] width 4 height 7
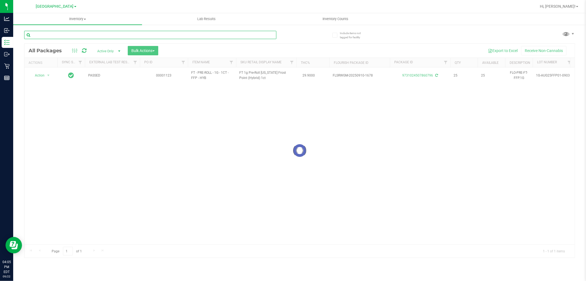
click at [262, 34] on input "text" at bounding box center [150, 35] width 252 height 8
type input "9680941061600387"
click at [43, 74] on div at bounding box center [299, 151] width 551 height 214
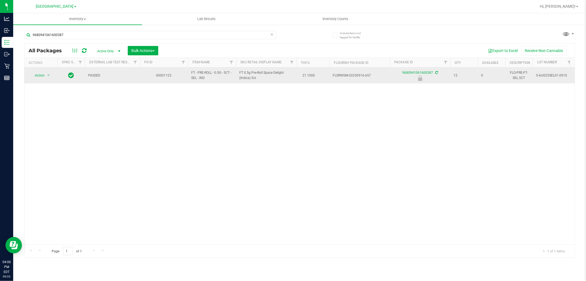
click at [40, 75] on span "Action" at bounding box center [37, 75] width 15 height 8
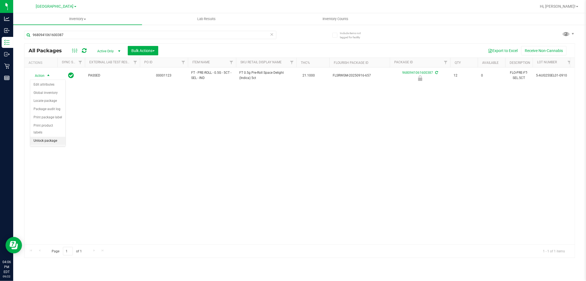
click at [41, 141] on li "Unlock package" at bounding box center [47, 141] width 35 height 8
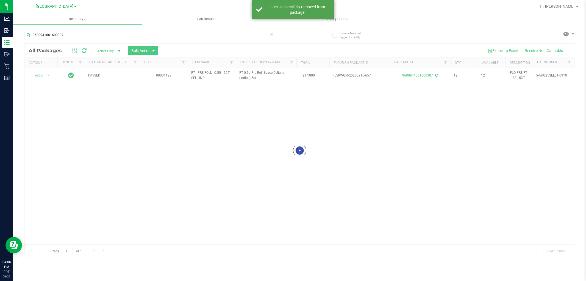
click at [273, 30] on div "9680941061600387" at bounding box center [162, 35] width 276 height 18
click at [266, 36] on input "9680941061600387" at bounding box center [150, 35] width 252 height 8
click at [273, 34] on icon at bounding box center [272, 34] width 4 height 7
click at [274, 34] on input "text" at bounding box center [150, 35] width 252 height 8
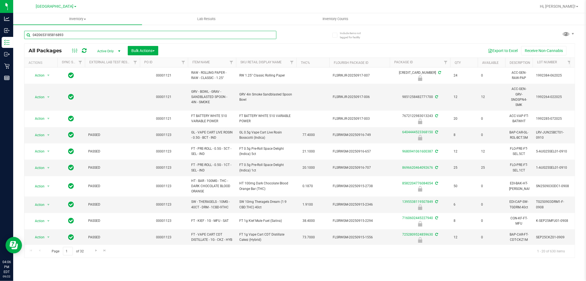
type input "0420653185816893"
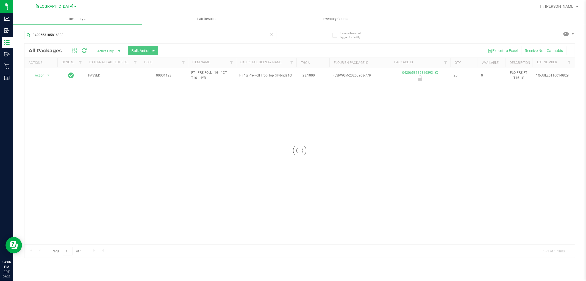
click at [41, 77] on div at bounding box center [299, 151] width 551 height 214
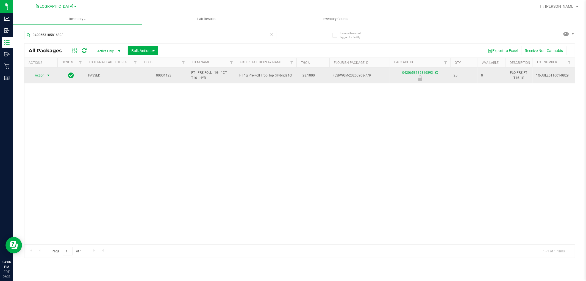
click at [47, 75] on span "select" at bounding box center [48, 75] width 4 height 4
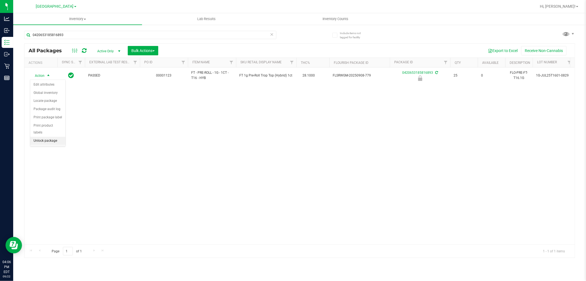
click at [37, 140] on li "Unlock package" at bounding box center [47, 141] width 35 height 8
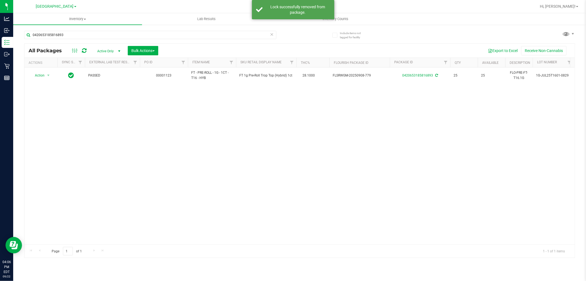
click at [272, 34] on icon at bounding box center [272, 34] width 4 height 7
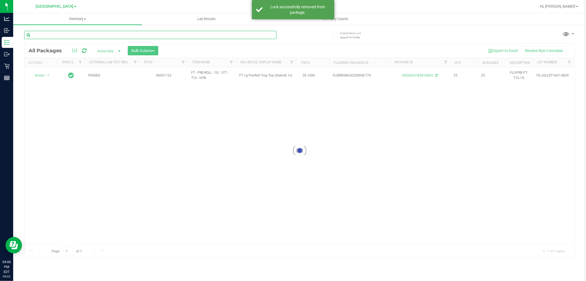
click at [247, 34] on input "text" at bounding box center [150, 35] width 252 height 8
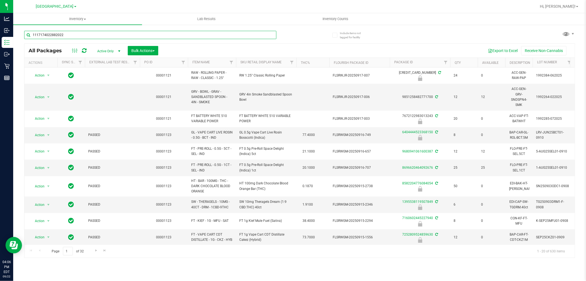
type input "1117174022882022"
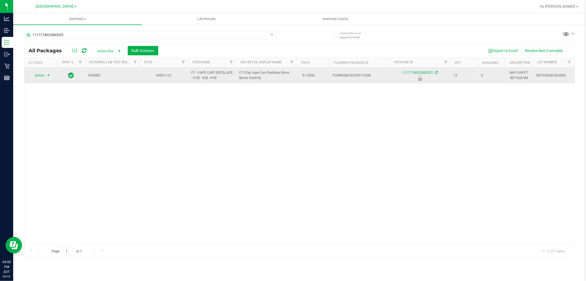
click at [47, 75] on span "select" at bounding box center [48, 75] width 4 height 4
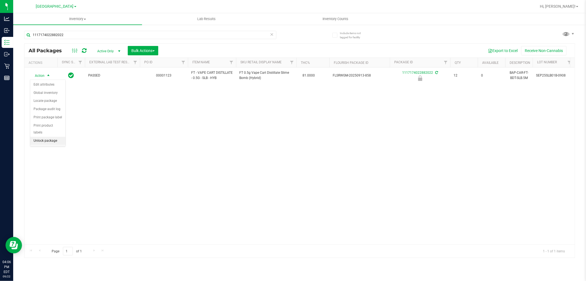
click at [47, 140] on li "Unlock package" at bounding box center [47, 141] width 35 height 8
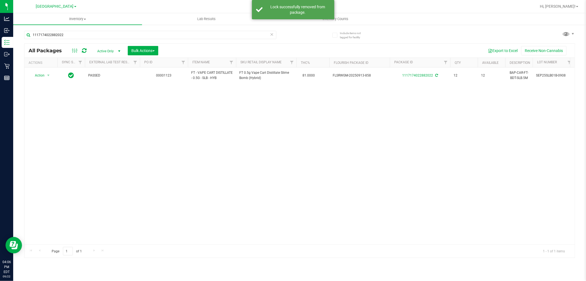
click at [271, 36] on icon at bounding box center [272, 34] width 4 height 7
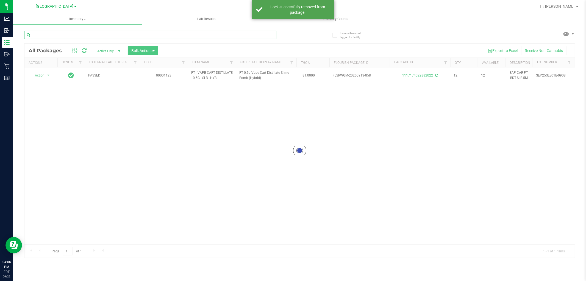
click at [243, 36] on input "text" at bounding box center [150, 35] width 252 height 8
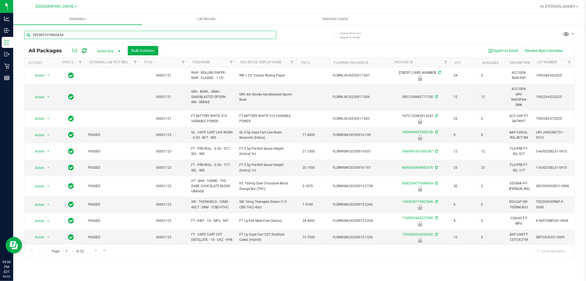
type input "3293851019962654"
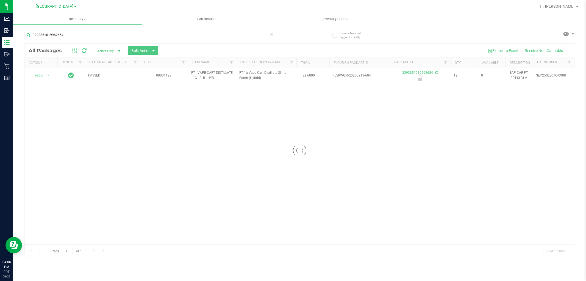
click at [43, 78] on div at bounding box center [299, 151] width 551 height 214
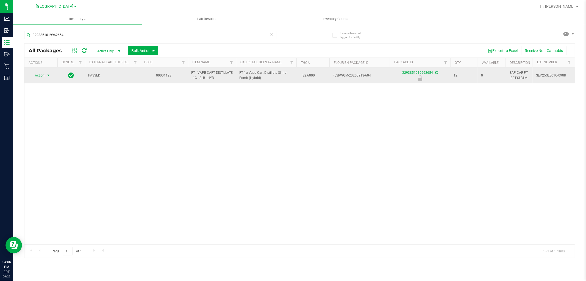
click at [46, 75] on span "select" at bounding box center [48, 75] width 4 height 4
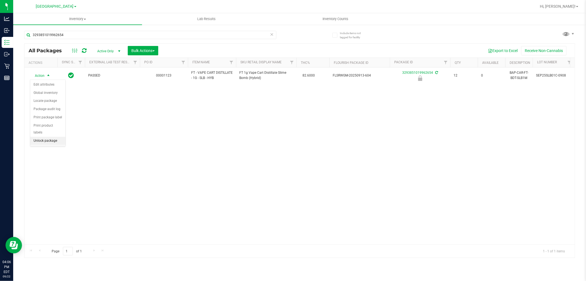
click at [41, 140] on li "Unlock package" at bounding box center [47, 141] width 35 height 8
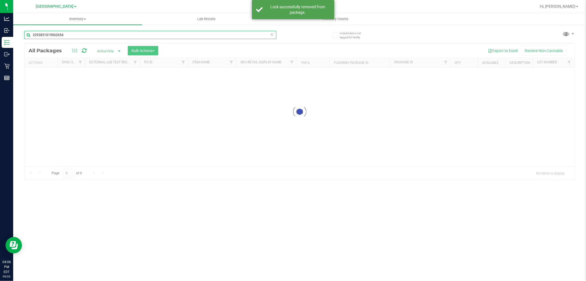
click at [217, 35] on input "3293851019962654" at bounding box center [150, 35] width 252 height 8
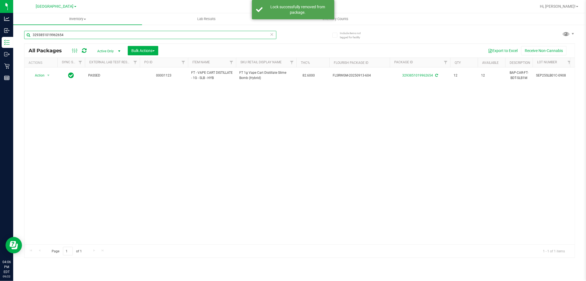
click at [270, 35] on input "3293851019962654" at bounding box center [150, 35] width 252 height 8
click at [271, 34] on icon at bounding box center [272, 34] width 4 height 7
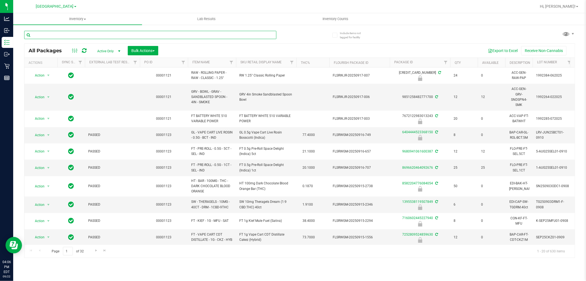
click at [262, 34] on input "text" at bounding box center [150, 35] width 252 height 8
type input "7252809524859630"
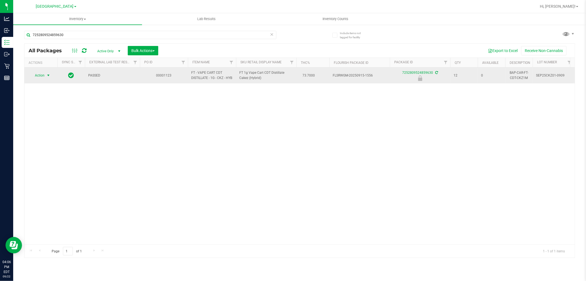
click at [47, 75] on span "select" at bounding box center [48, 75] width 4 height 4
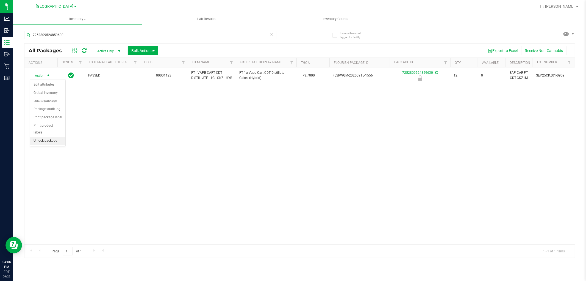
click at [44, 141] on li "Unlock package" at bounding box center [47, 141] width 35 height 8
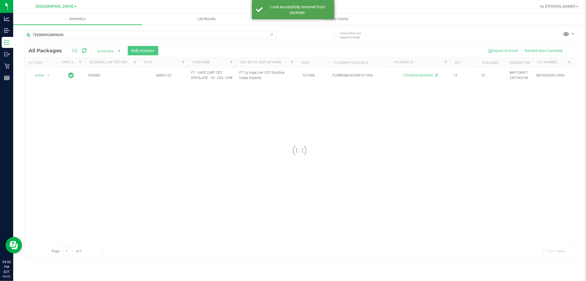
click at [273, 34] on icon at bounding box center [272, 34] width 4 height 7
click at [251, 35] on input "text" at bounding box center [150, 35] width 252 height 8
type input "8263343234147711"
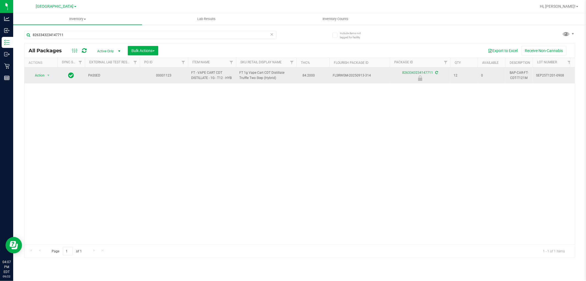
click at [41, 76] on span "Action" at bounding box center [37, 75] width 15 height 8
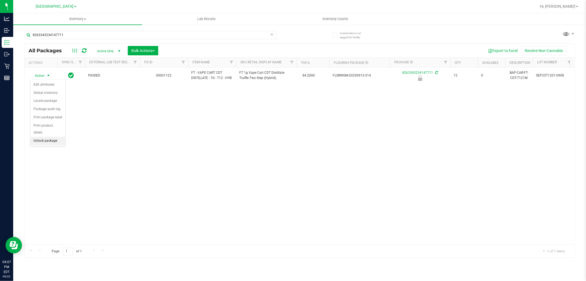
click at [43, 141] on li "Unlock package" at bounding box center [47, 141] width 35 height 8
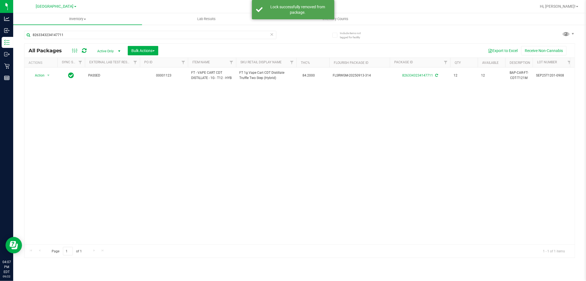
click at [272, 35] on icon at bounding box center [272, 34] width 4 height 7
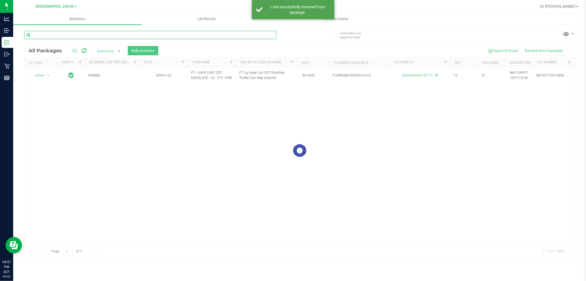
click at [240, 34] on input "text" at bounding box center [150, 35] width 252 height 8
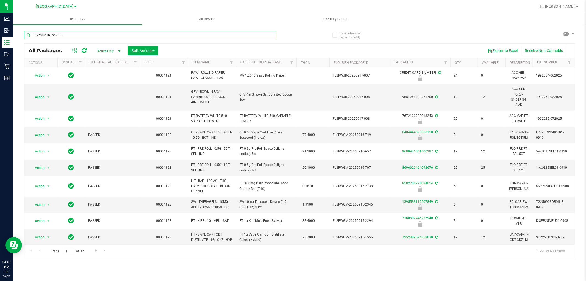
type input "1376908167567338"
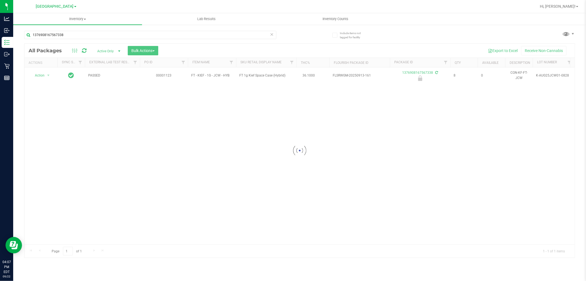
click at [42, 79] on div at bounding box center [299, 151] width 551 height 214
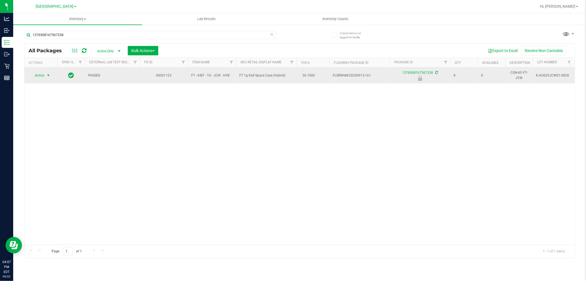
click at [47, 76] on span "select" at bounding box center [48, 75] width 4 height 4
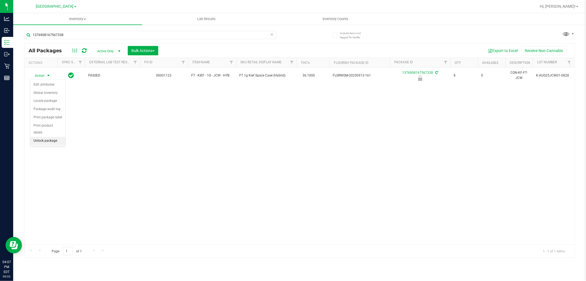
click at [42, 141] on li "Unlock package" at bounding box center [47, 141] width 35 height 8
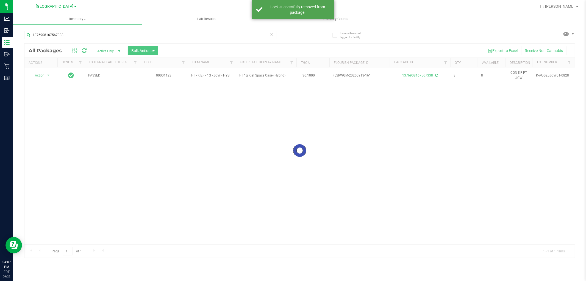
click at [272, 32] on icon at bounding box center [272, 34] width 4 height 7
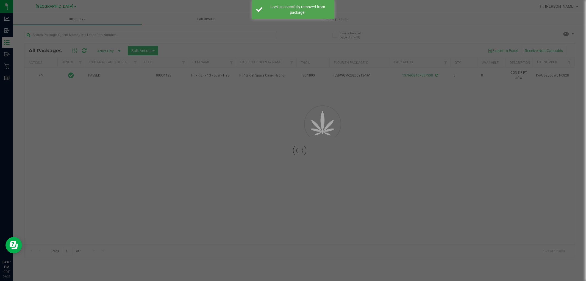
click at [258, 35] on div at bounding box center [293, 140] width 586 height 281
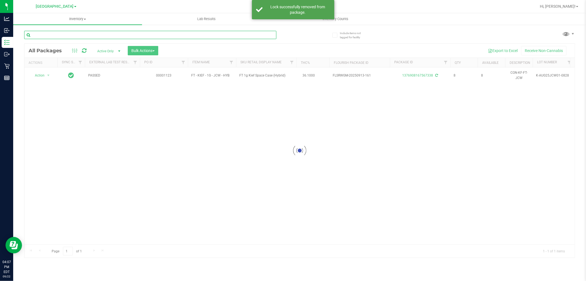
click at [246, 36] on input "text" at bounding box center [150, 35] width 252 height 8
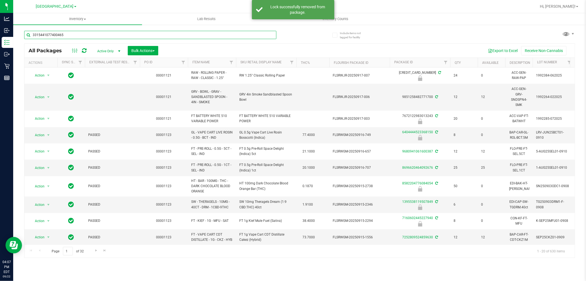
type input "3315441077400465"
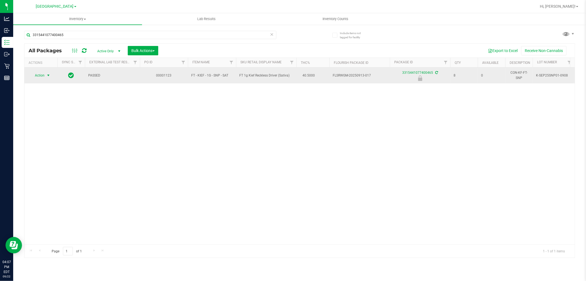
click at [47, 75] on span "select" at bounding box center [48, 75] width 4 height 4
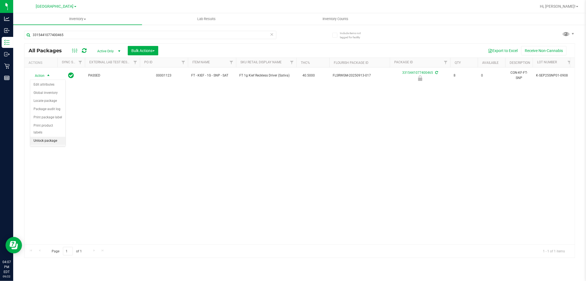
click at [39, 141] on li "Unlock package" at bounding box center [47, 141] width 35 height 8
click at [272, 37] on icon at bounding box center [272, 34] width 4 height 7
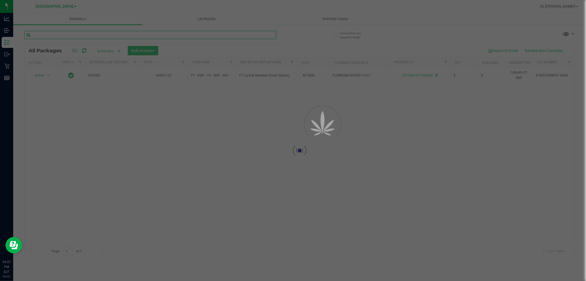
click at [251, 33] on input "text" at bounding box center [150, 35] width 252 height 8
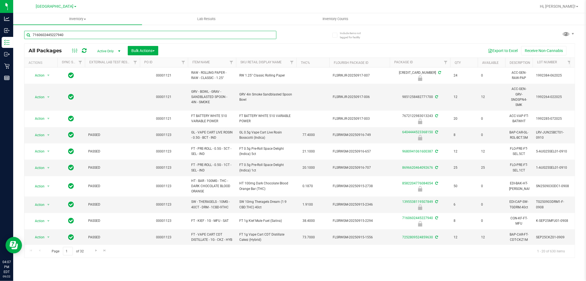
type input "7160602445227940"
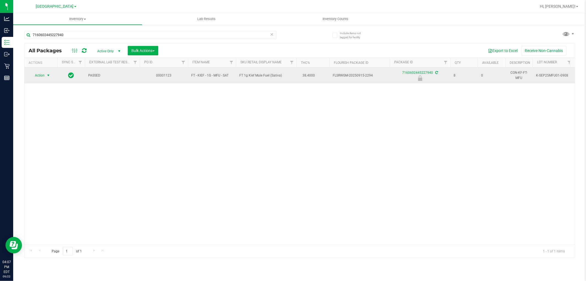
click at [48, 75] on span "select" at bounding box center [48, 75] width 4 height 4
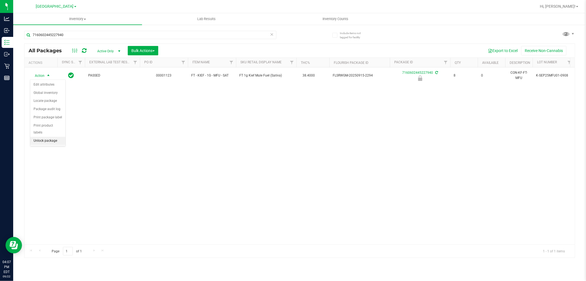
click at [40, 142] on li "Unlock package" at bounding box center [47, 141] width 35 height 8
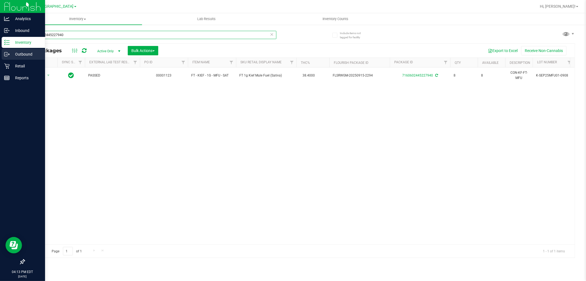
drag, startPoint x: 106, startPoint y: 35, endPoint x: 0, endPoint y: 51, distance: 107.1
click at [0, 51] on div "Analytics Inbound Inventory Outbound Retail Reports 04:13 PM EDT 09/22/2025 09/…" at bounding box center [293, 140] width 586 height 281
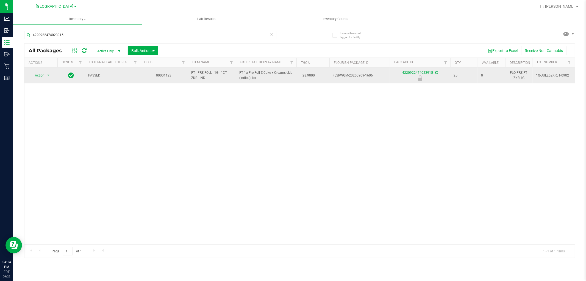
drag, startPoint x: 196, startPoint y: 77, endPoint x: 193, endPoint y: 73, distance: 5.3
click at [193, 73] on span "FT - PRE-ROLL - 1G - 1CT - ZKR - IND" at bounding box center [212, 75] width 42 height 10
click at [196, 76] on span "FT - PRE-ROLL - 1G - 1CT - ZKR - IND" at bounding box center [212, 75] width 42 height 10
drag, startPoint x: 197, startPoint y: 77, endPoint x: 189, endPoint y: 70, distance: 10.7
click at [189, 70] on td "FT - PRE-ROLL - 1G - 1CT - ZKR - IND" at bounding box center [212, 75] width 48 height 16
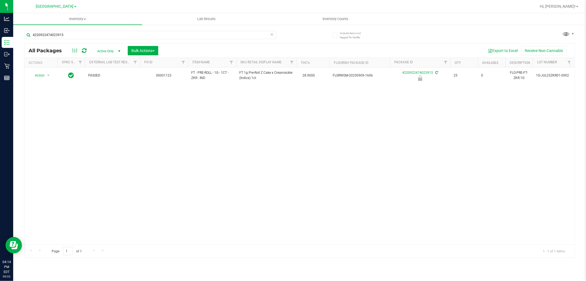
copy span "FT - PRE-ROLL - 1G - 1CT - ZKR"
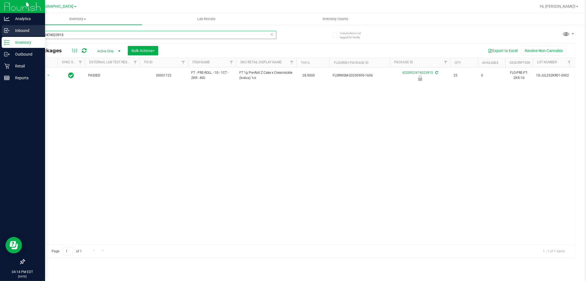
drag, startPoint x: 87, startPoint y: 35, endPoint x: 0, endPoint y: 35, distance: 86.9
click at [0, 35] on div "Analytics Inbound Inventory Outbound Retail Reports 04:14 PM EDT 09/22/2025 09/…" at bounding box center [293, 140] width 586 height 281
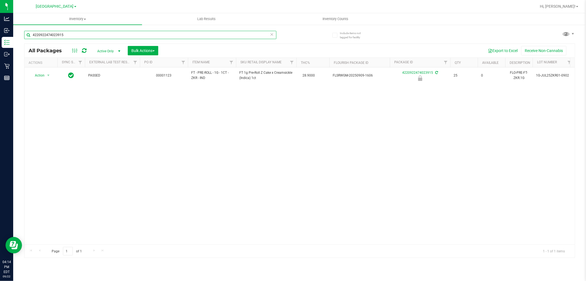
paste input "FT - PRE-ROLL - 1G - 1CT - ZKR"
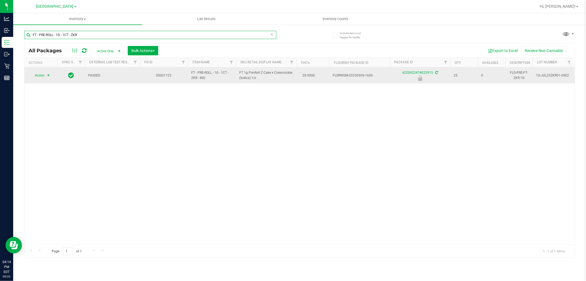
type input "FT - PRE-ROLL - 1G - 1CT - ZKR"
click at [37, 76] on span "Action" at bounding box center [37, 75] width 15 height 8
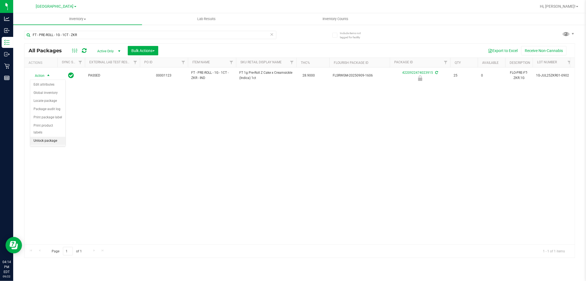
click at [52, 141] on li "Unlock package" at bounding box center [47, 141] width 35 height 8
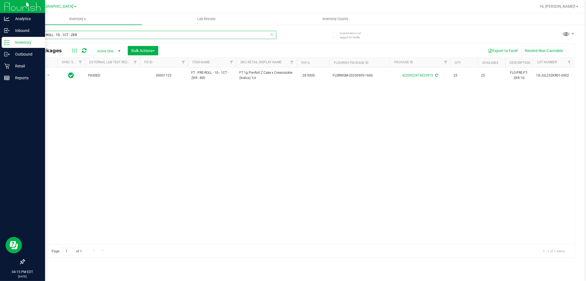
drag, startPoint x: 92, startPoint y: 33, endPoint x: 0, endPoint y: 5, distance: 96.7
click at [0, 5] on div "Analytics Inbound Inventory Outbound Retail Reports 04:15 PM EDT 09/22/2025 09/…" at bounding box center [293, 140] width 586 height 281
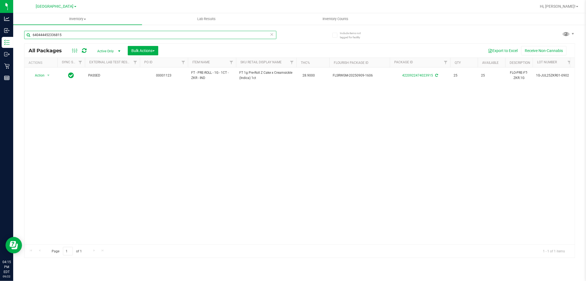
type input "6404444523368150"
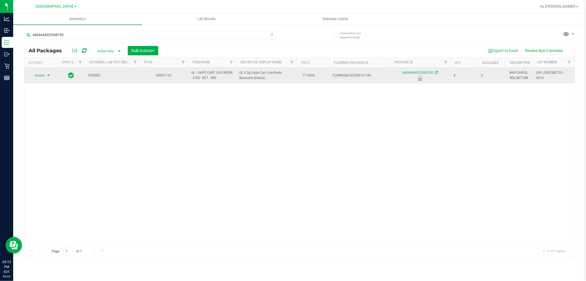
click at [45, 78] on span "select" at bounding box center [48, 75] width 7 height 8
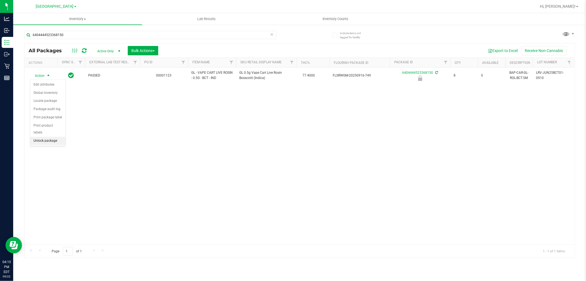
click at [50, 140] on li "Unlock package" at bounding box center [47, 141] width 35 height 8
